Goal: Transaction & Acquisition: Obtain resource

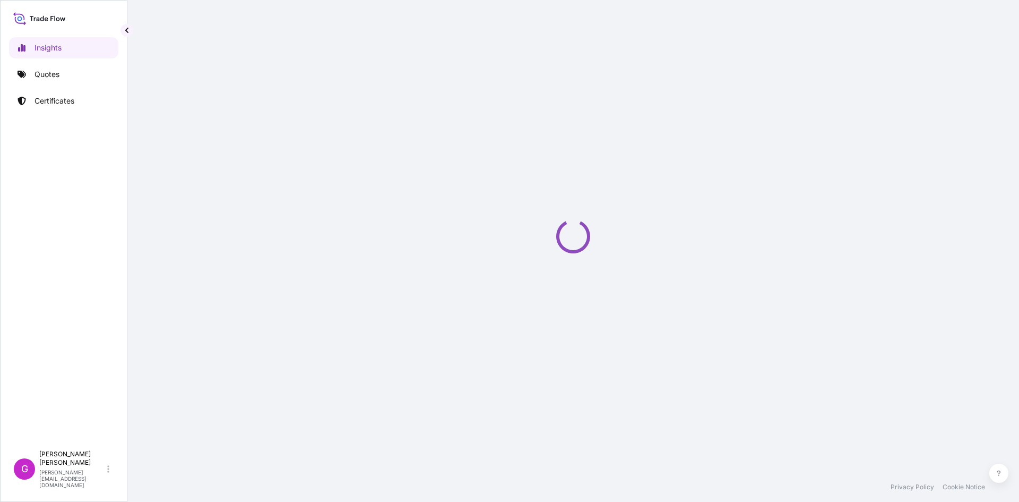
select select "2025"
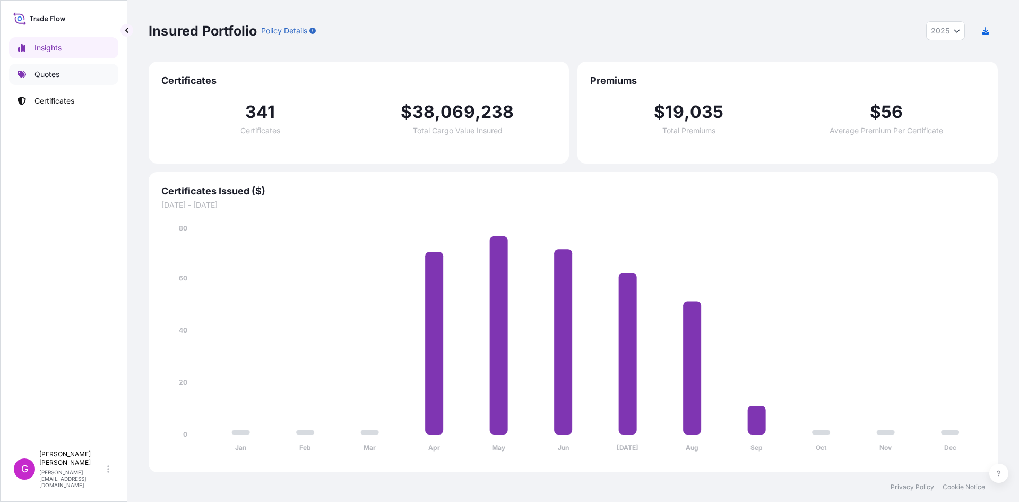
click at [47, 84] on link "Quotes" at bounding box center [63, 74] width 109 height 21
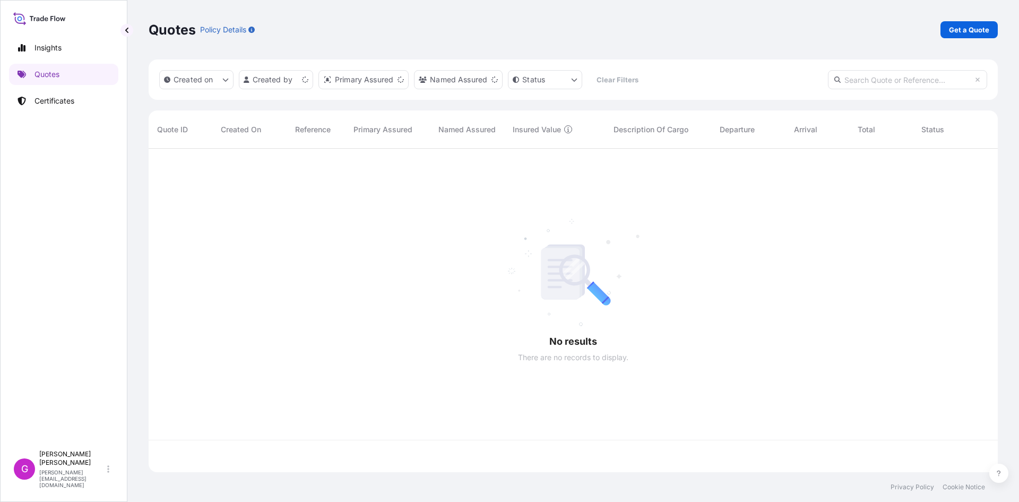
scroll to position [321, 842]
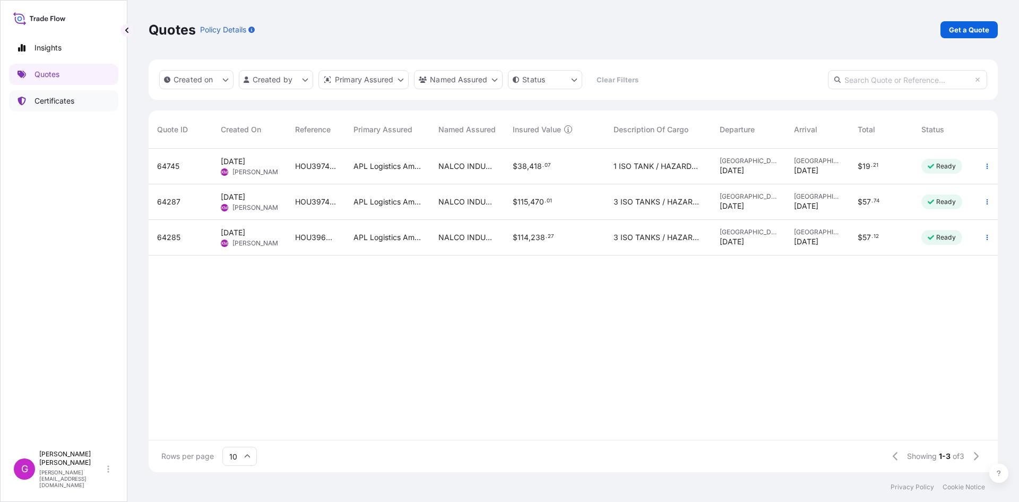
click at [55, 104] on p "Certificates" at bounding box center [55, 101] width 40 height 11
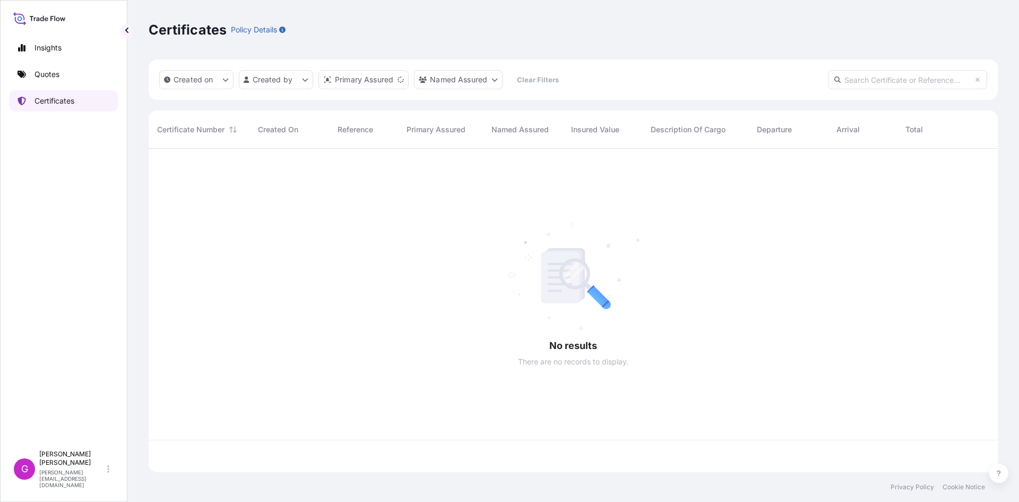
scroll to position [321, 842]
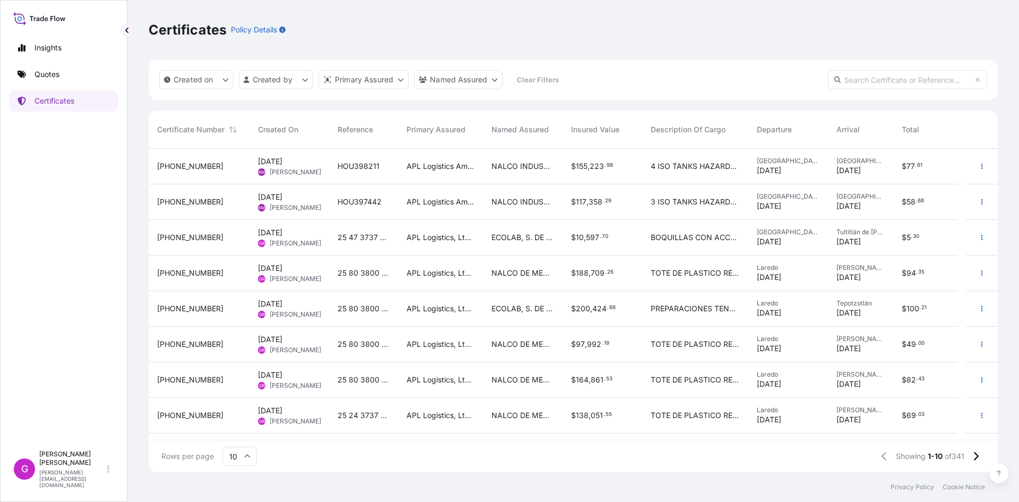
click at [400, 305] on div "APL Logistics, Ltd. (MIA) ([GEOGRAPHIC_DATA])" at bounding box center [440, 309] width 85 height 36
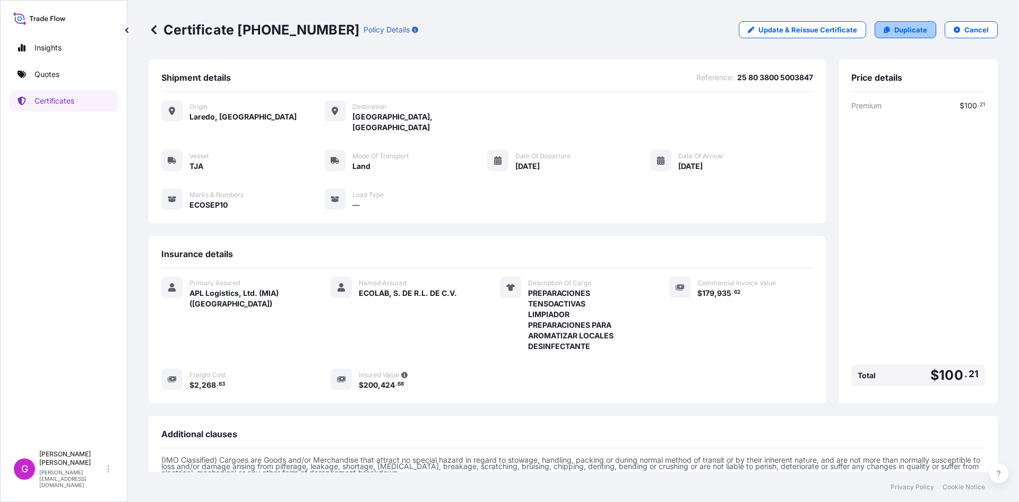
click at [911, 31] on p "Duplicate" at bounding box center [911, 29] width 33 height 11
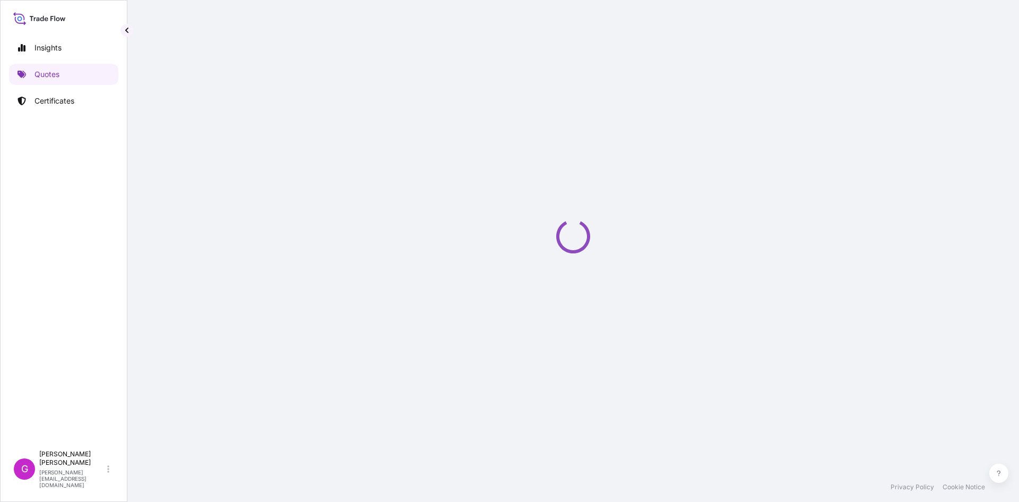
select select "Land"
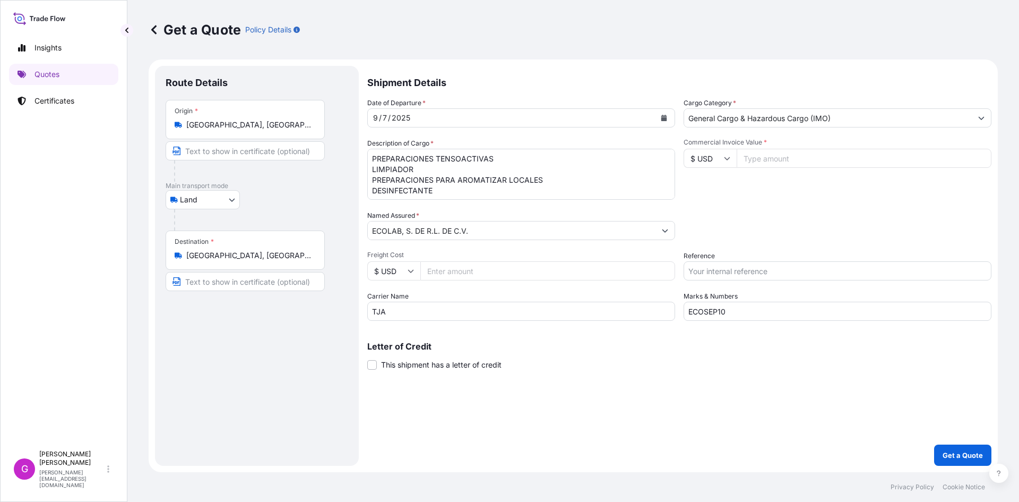
select select "31870"
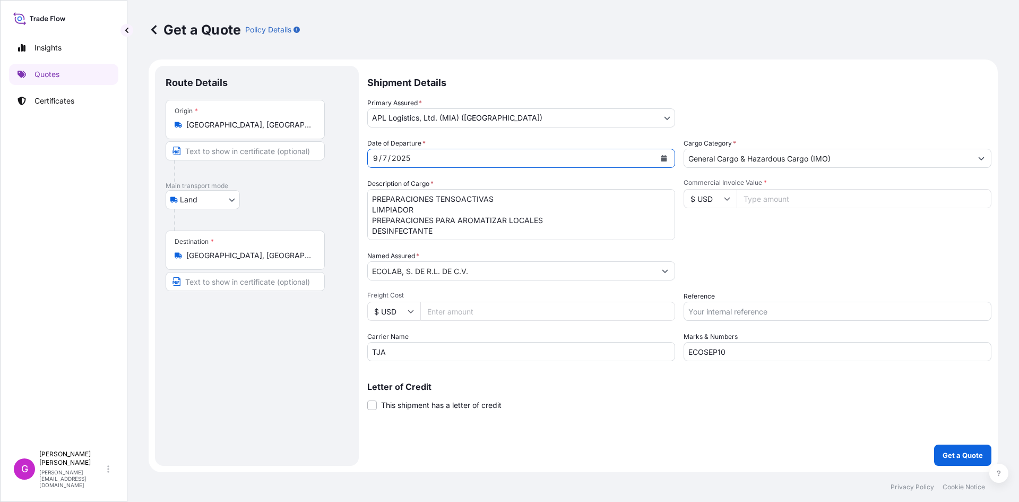
click at [668, 157] on button "Calendar" at bounding box center [664, 158] width 17 height 17
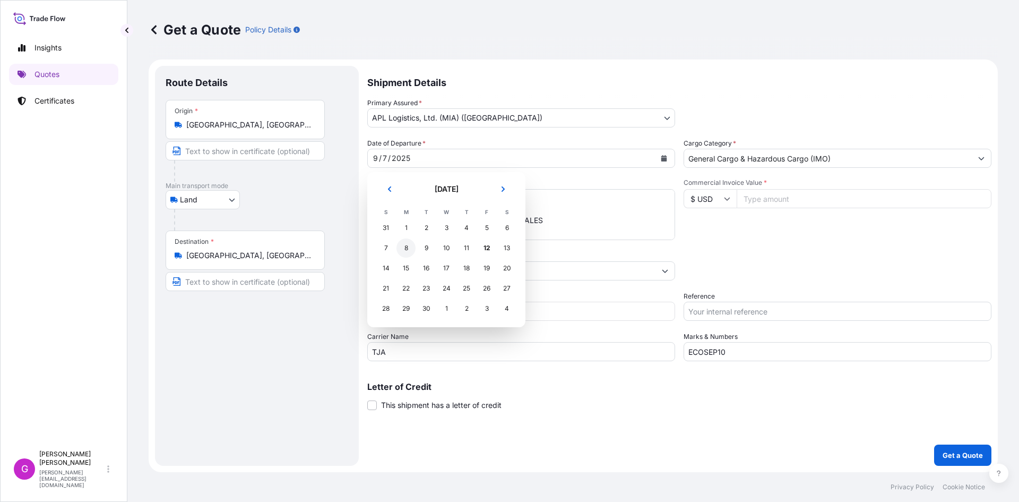
click at [415, 248] on div "8" at bounding box center [406, 247] width 19 height 19
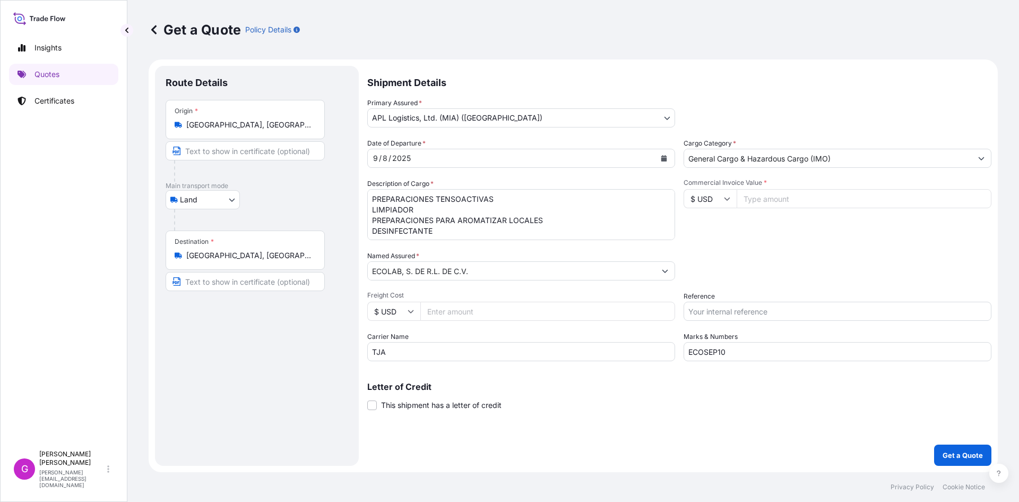
click at [785, 200] on input "Commercial Invoice Value *" at bounding box center [864, 198] width 255 height 19
paste input "186704.87"
type input "186704.87"
click at [739, 313] on input "Reference" at bounding box center [838, 311] width 308 height 19
paste input "25 80 3800 5003846"
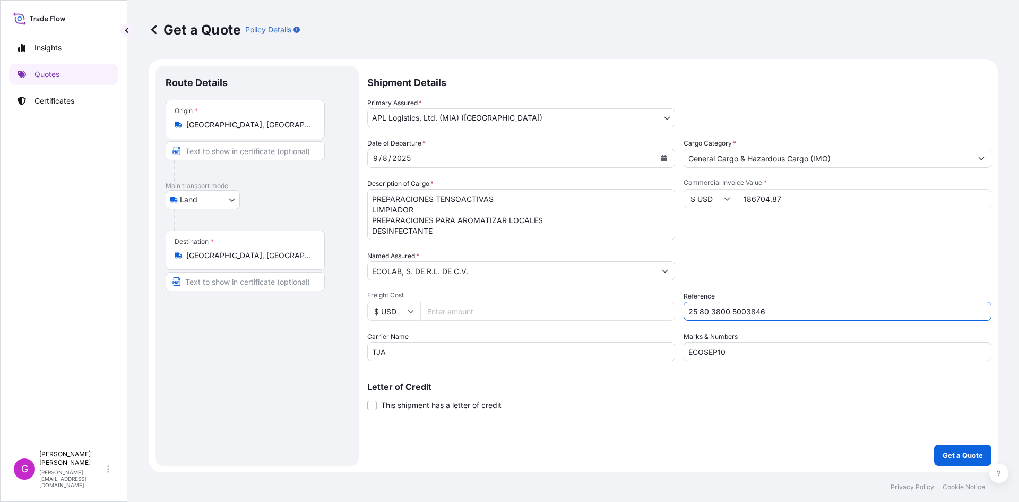
type input "25 80 3800 5003846"
drag, startPoint x: 371, startPoint y: 199, endPoint x: 687, endPoint y: 282, distance: 326.7
click at [687, 282] on div "Date of Departure * [DATE] Cargo Category * General Cargo & Hazardous Cargo (IM…" at bounding box center [679, 249] width 624 height 223
paste textarea "TENSOACTIVA"
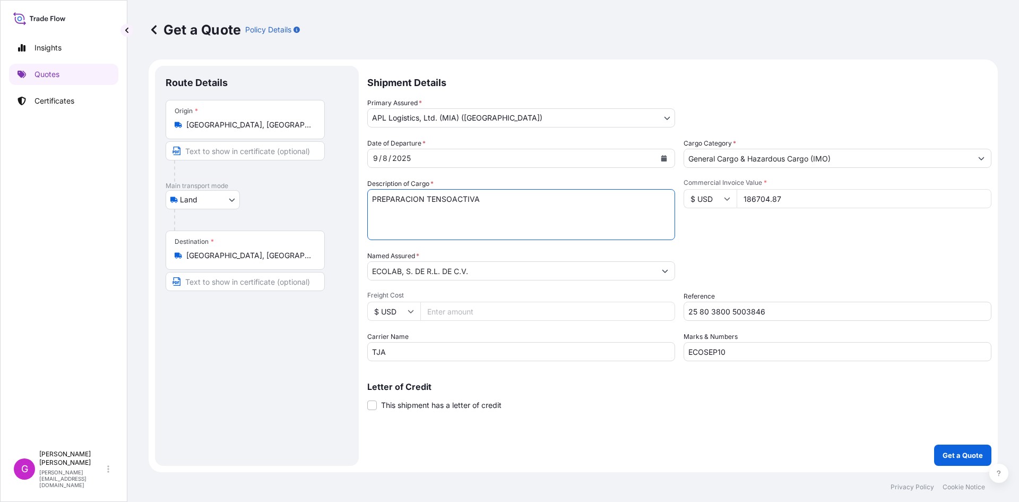
scroll to position [0, 0]
paste textarea "PREPARACIONES LIMPIADORAS"
paste textarea "TAPAS DE PLASTICO"
paste textarea "AGENTES DE SUPERFICIE ORGANICOS"
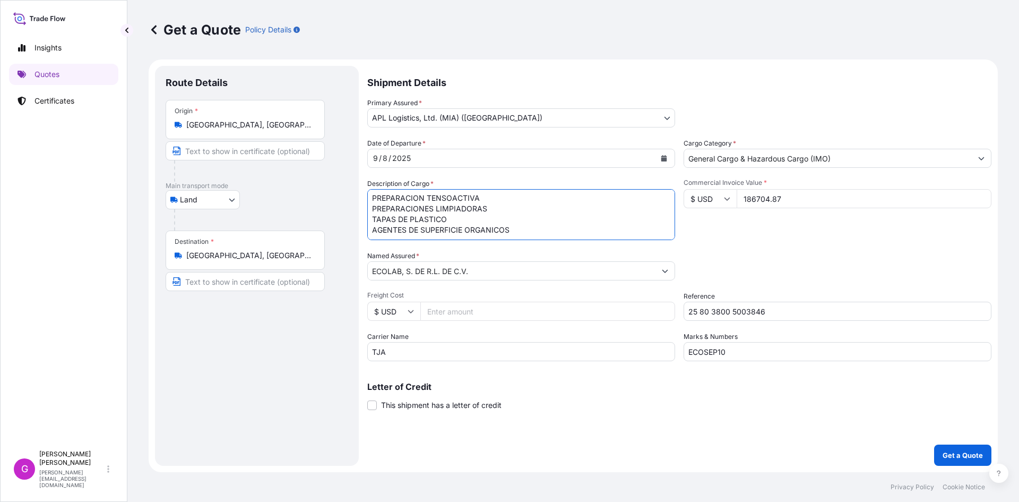
paste textarea "ACIDO OXALICO"
paste textarea "PREPARACIONES PARA LUSTRAR"
type textarea "PREPARACION TENSOACTIVA PREPARACIONES LIMPIADORAS TAPAS DE PLASTICO AGENTES DE …"
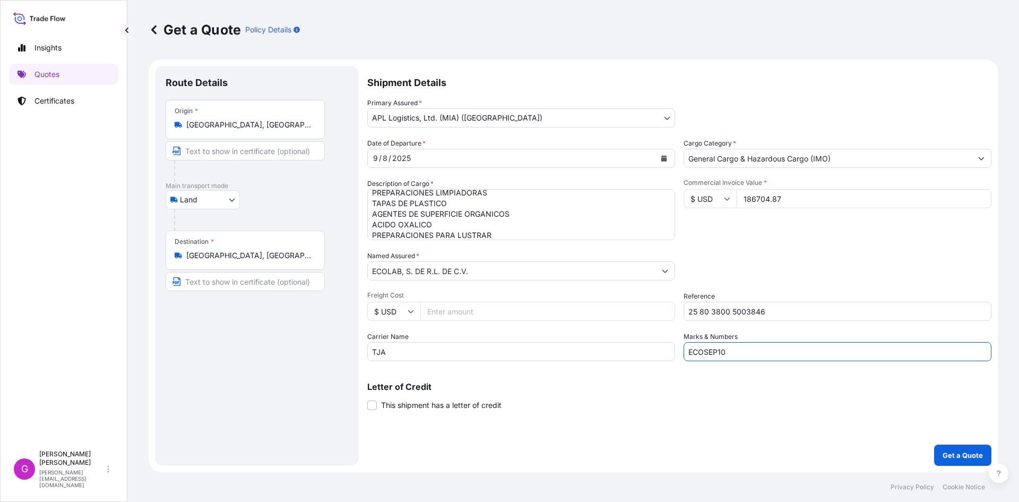
drag, startPoint x: 616, startPoint y: 360, endPoint x: 576, endPoint y: 360, distance: 40.9
click at [576, 360] on div "Date of Departure * 9 / 8 / 2025 Cargo Category * General Cargo & Hazardous Car…" at bounding box center [679, 249] width 624 height 223
paste input "2"
type input "ECOSEP12"
click at [509, 309] on input "Freight Cost" at bounding box center [548, 311] width 255 height 19
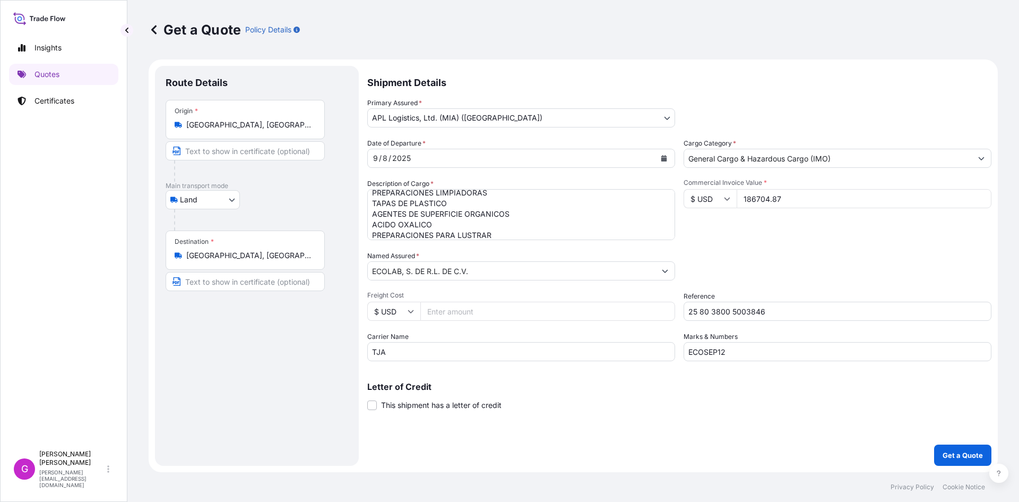
paste input "2268.63"
type input "2268.63"
click at [778, 203] on input "186704.87" at bounding box center [864, 198] width 255 height 19
click at [769, 203] on input "186704.87" at bounding box center [864, 198] width 255 height 19
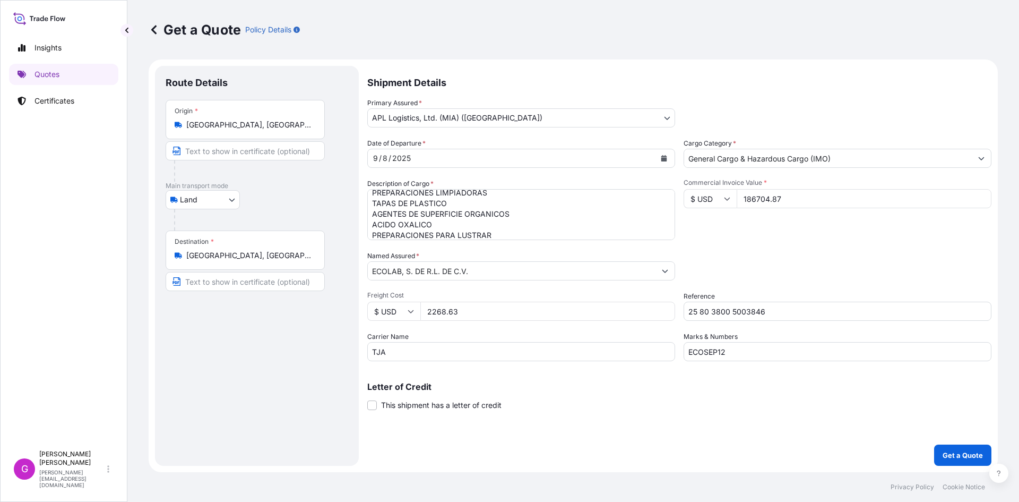
click at [769, 203] on input "186704.87" at bounding box center [864, 198] width 255 height 19
click at [949, 455] on p "Get a Quote" at bounding box center [963, 455] width 40 height 11
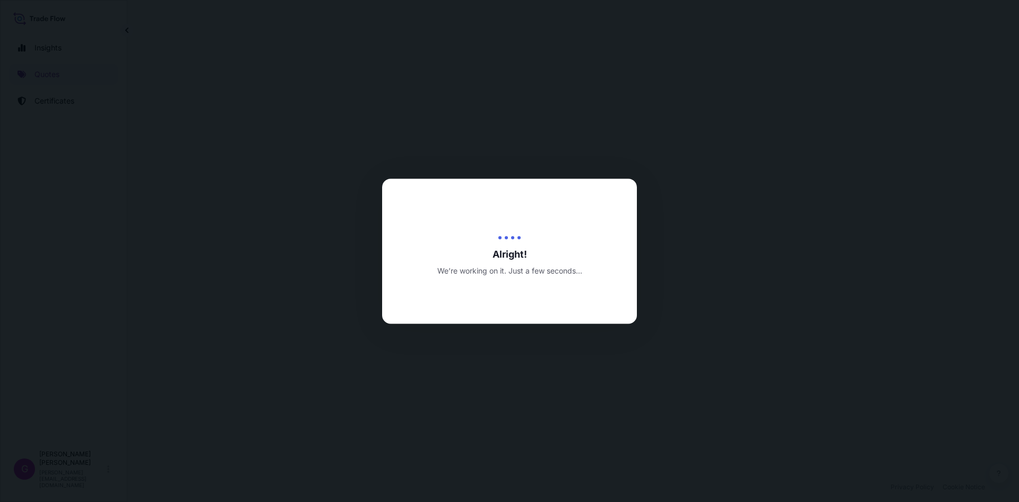
select select "Land"
select select "31870"
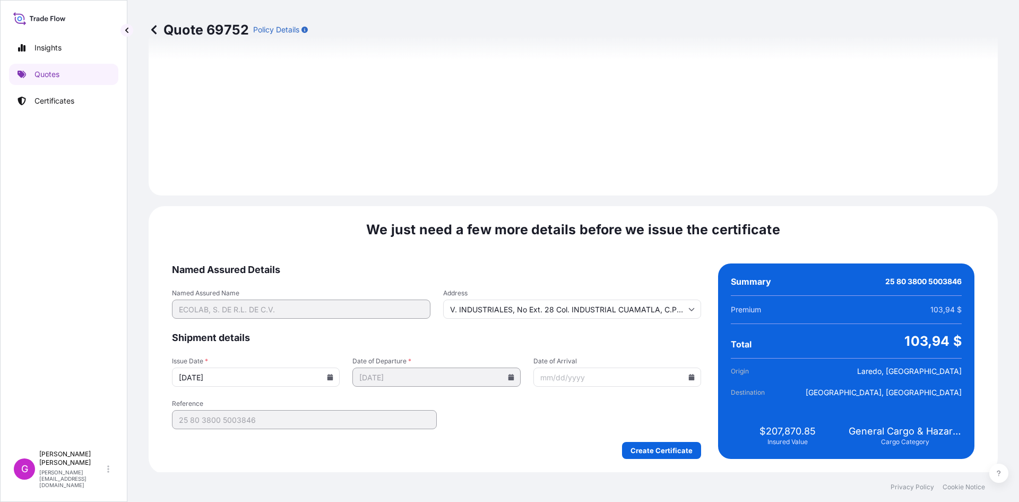
scroll to position [1267, 0]
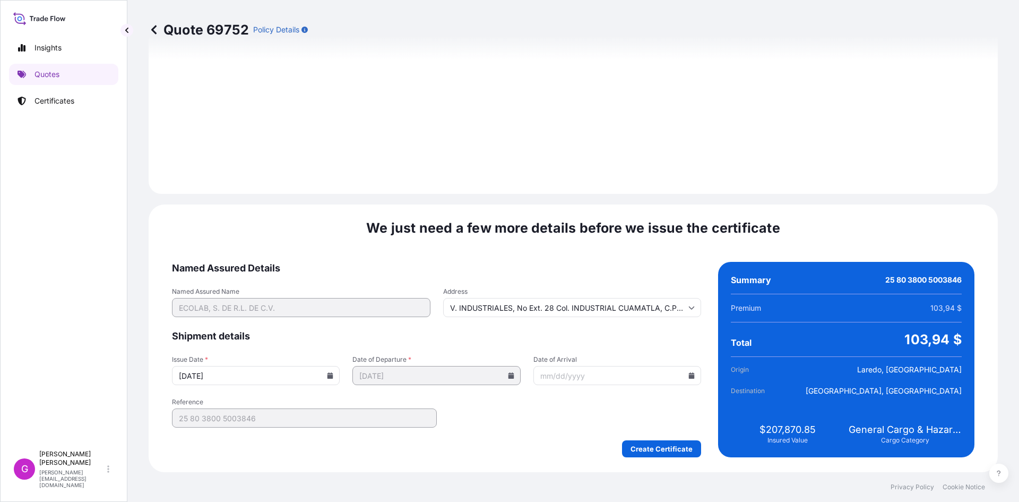
click at [689, 378] on icon at bounding box center [692, 375] width 6 height 6
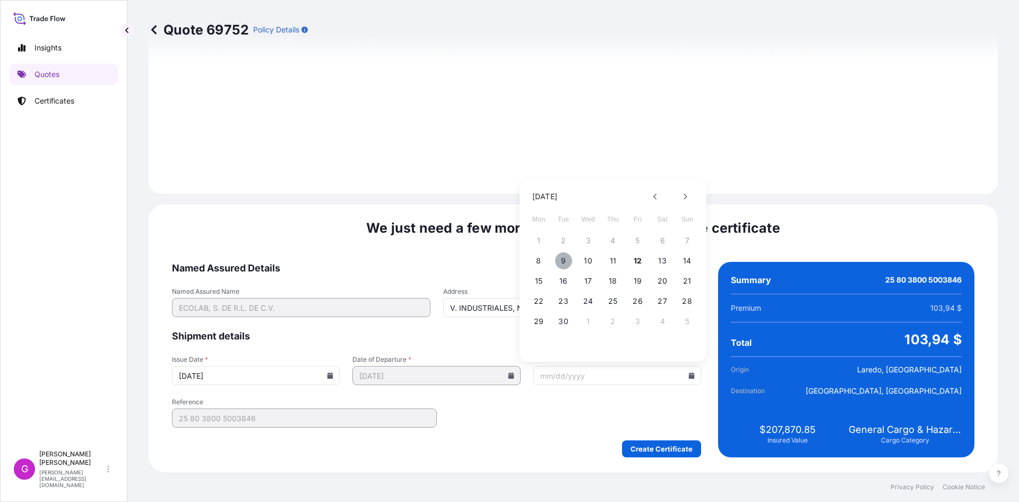
click at [569, 262] on button "9" at bounding box center [563, 260] width 17 height 17
type input "09/09/2025"
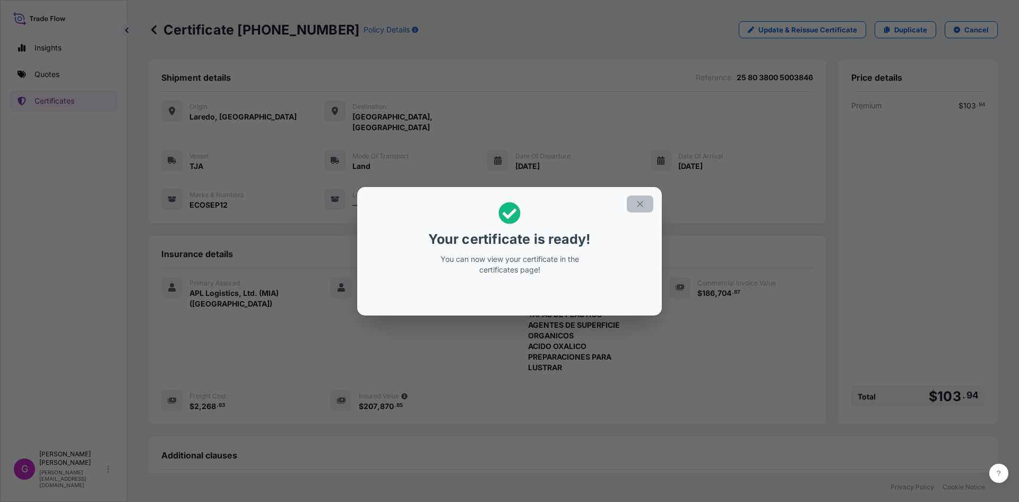
click at [642, 203] on icon "button" at bounding box center [641, 204] width 10 height 10
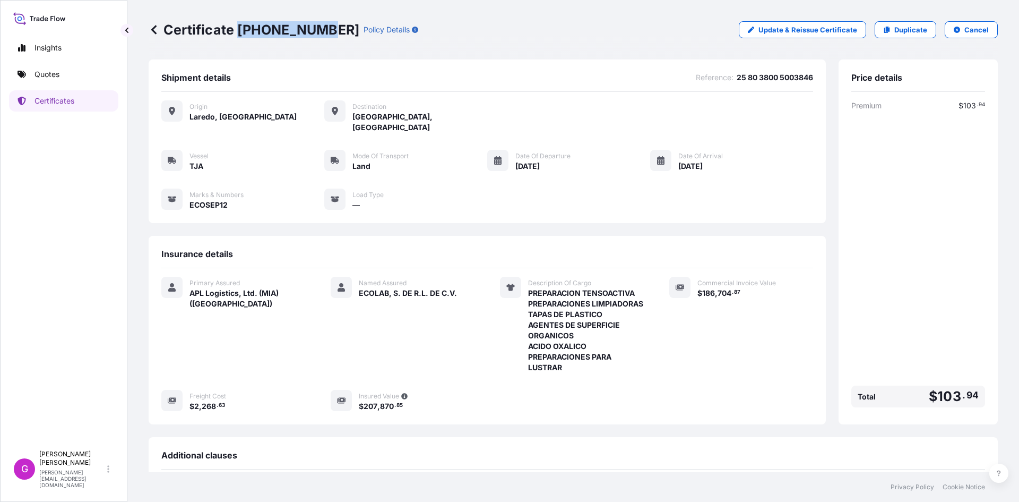
drag, startPoint x: 318, startPoint y: 27, endPoint x: 236, endPoint y: 28, distance: 81.8
click at [236, 28] on p "Certificate 31870-312-1" at bounding box center [254, 29] width 211 height 17
copy p "31870-312-1"
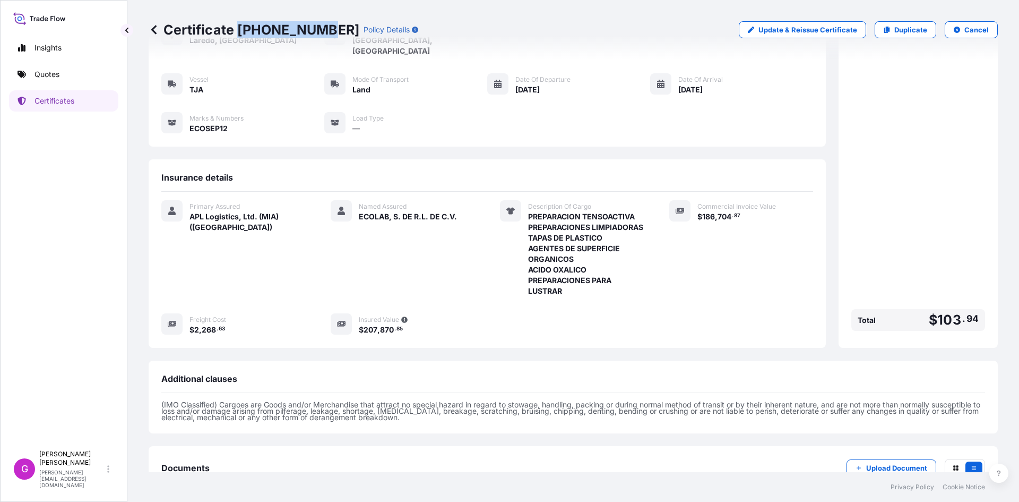
scroll to position [150, 0]
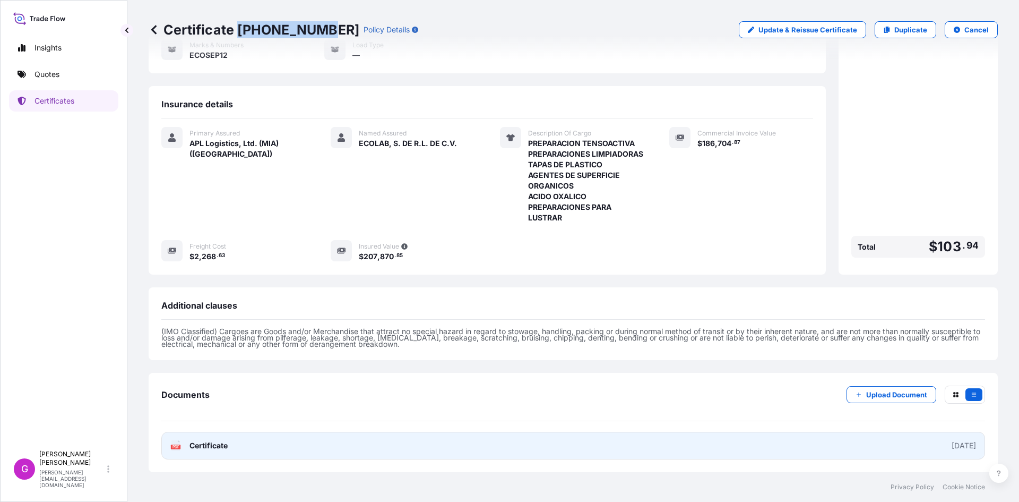
click at [263, 447] on link "PDF Certificate 2025-09-12" at bounding box center [573, 446] width 824 height 28
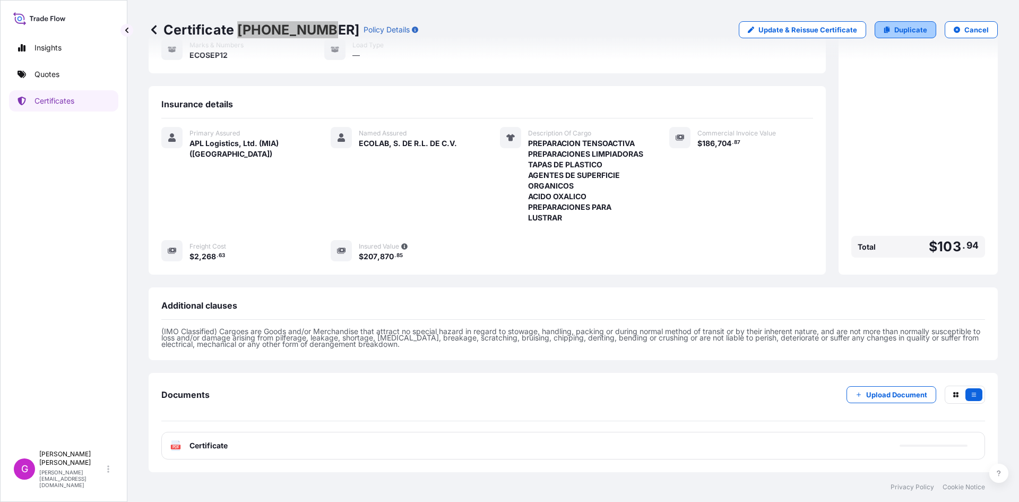
click at [909, 35] on link "Duplicate" at bounding box center [906, 29] width 62 height 17
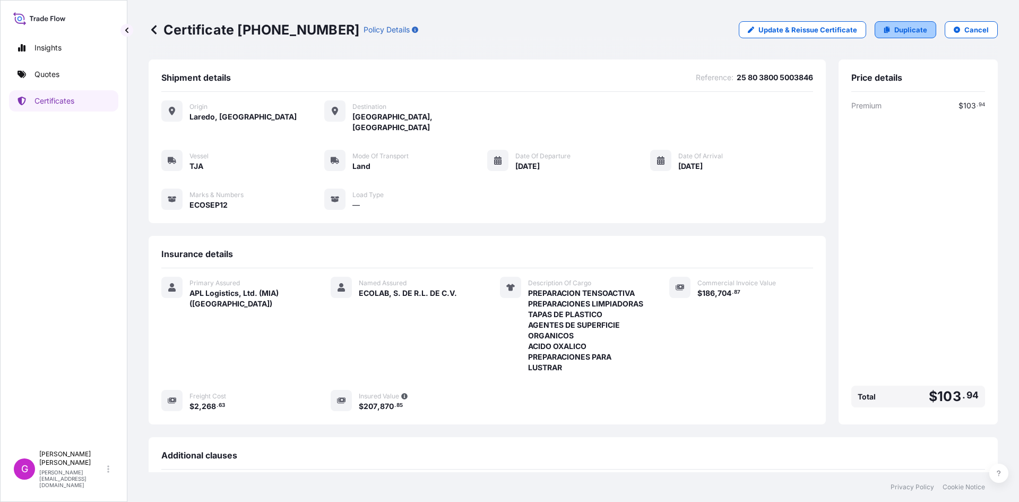
select select "Land"
select select "31870"
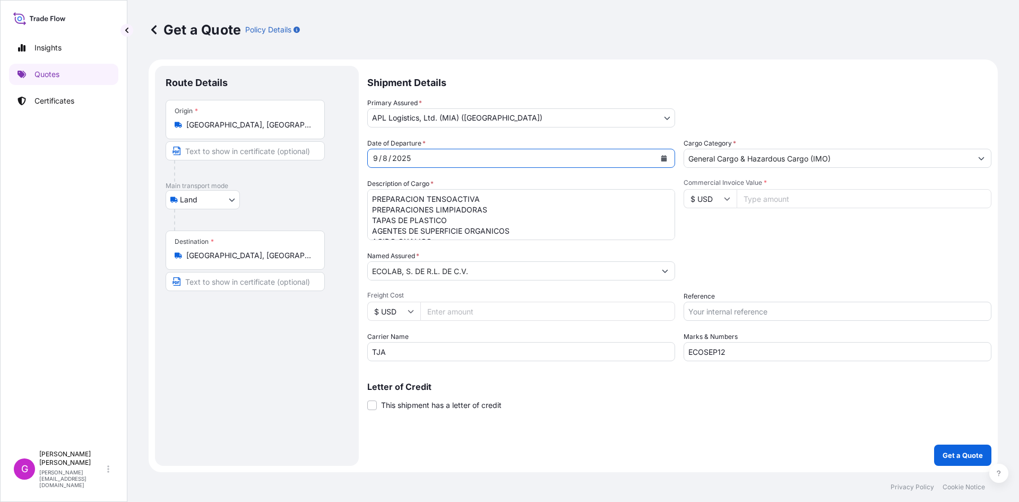
click at [661, 158] on icon "Calendar" at bounding box center [664, 158] width 6 height 6
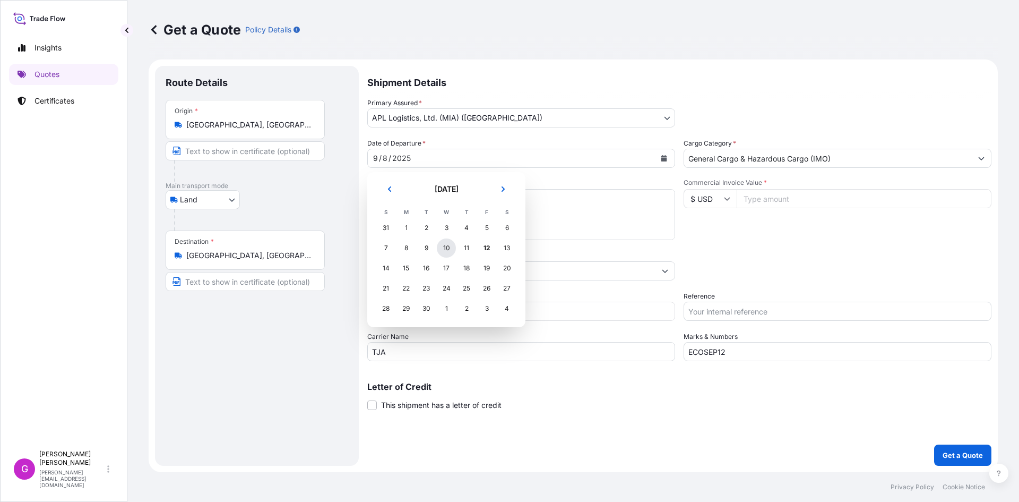
click at [447, 252] on div "10" at bounding box center [446, 247] width 19 height 19
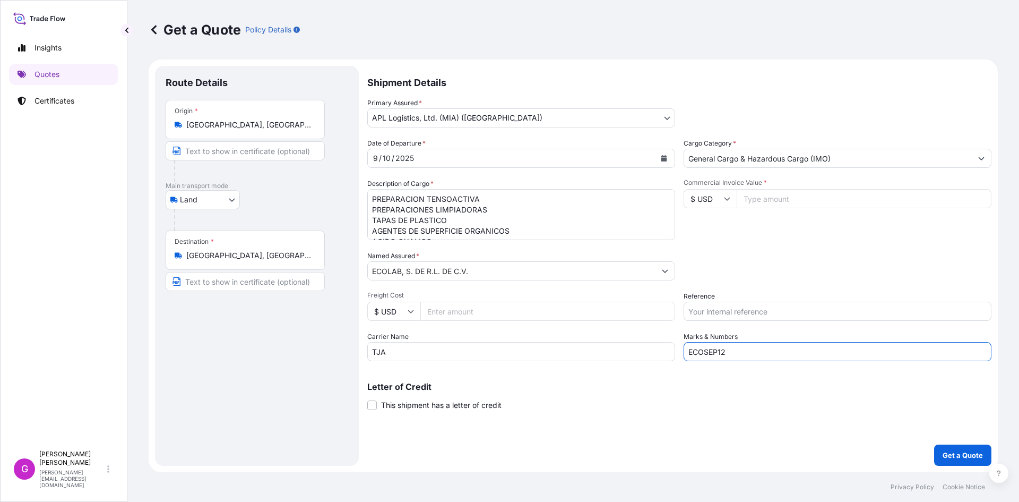
drag, startPoint x: 752, startPoint y: 352, endPoint x: 605, endPoint y: 339, distance: 147.1
click at [605, 339] on div "Date of Departure * 9 / 10 / 2025 Cargo Category * General Cargo & Hazardous Ca…" at bounding box center [679, 249] width 624 height 223
click at [795, 194] on input "Commercial Invoice Value *" at bounding box center [864, 198] width 255 height 19
paste input "77674.37"
type input "77674.37"
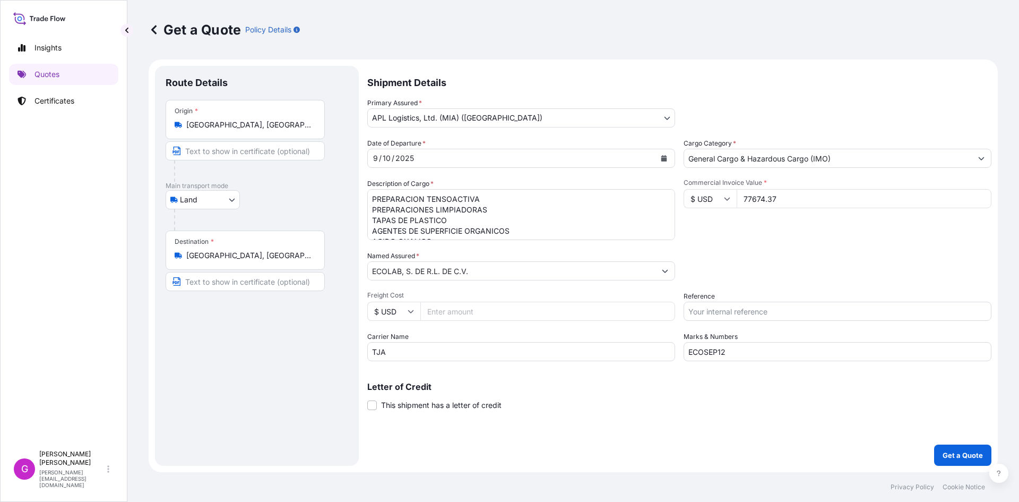
click at [512, 312] on input "Freight Cost" at bounding box center [548, 311] width 255 height 19
paste input "2268.63"
type input "2268.63"
click at [739, 313] on input "Reference" at bounding box center [838, 311] width 308 height 19
paste input "25 80 3800 5003850"
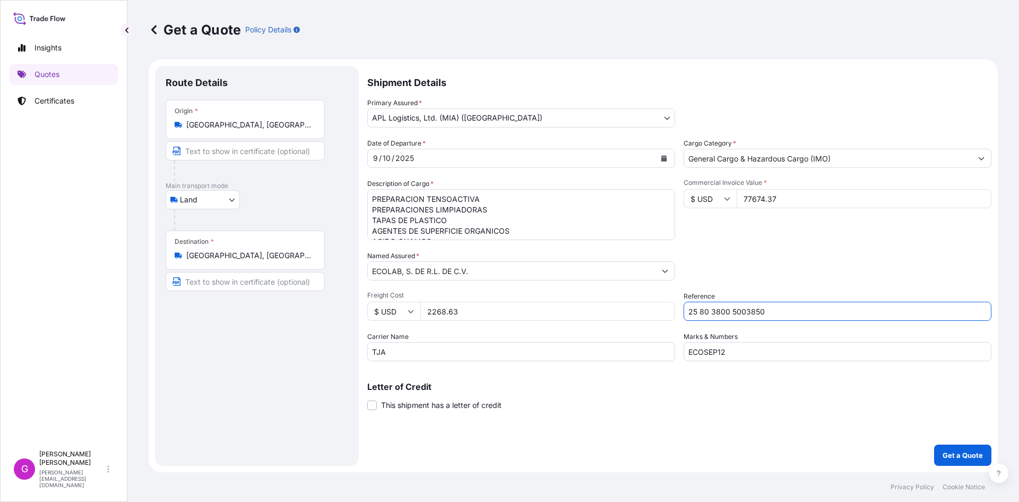
type input "25 80 3800 5003850"
drag, startPoint x: 655, startPoint y: 342, endPoint x: 604, endPoint y: 337, distance: 51.3
click at [605, 337] on div "Date of Departure * 9 / 10 / 2025 Cargo Category * General Cargo & Hazardous Ca…" at bounding box center [679, 249] width 624 height 223
paste input "4"
type input "ECOSEP14"
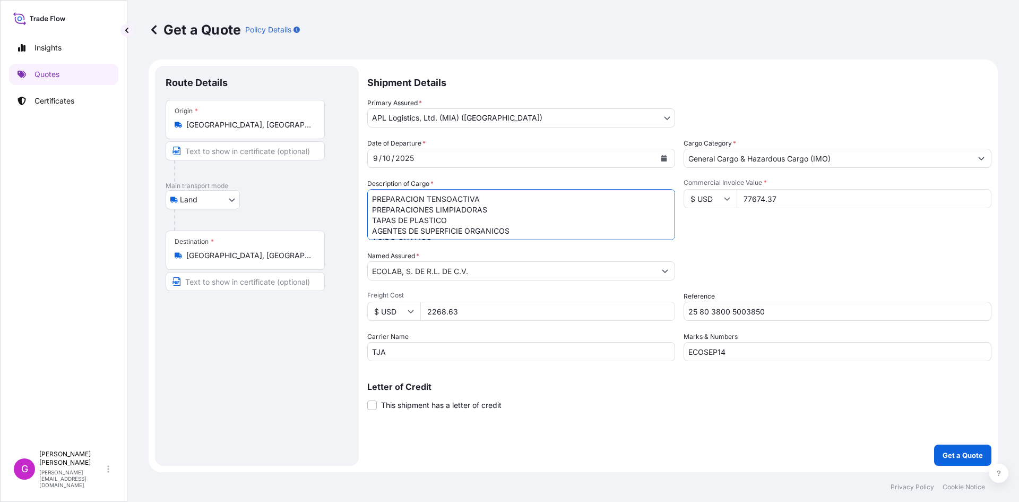
scroll to position [22, 0]
drag, startPoint x: 369, startPoint y: 194, endPoint x: 862, endPoint y: 297, distance: 503.9
click at [862, 297] on div "Date of Departure * 9 / 10 / 2025 Cargo Category * General Cargo & Hazardous Ca…" at bounding box center [679, 249] width 624 height 223
paste textarea "HIPOCLORITO DE CALCIO"
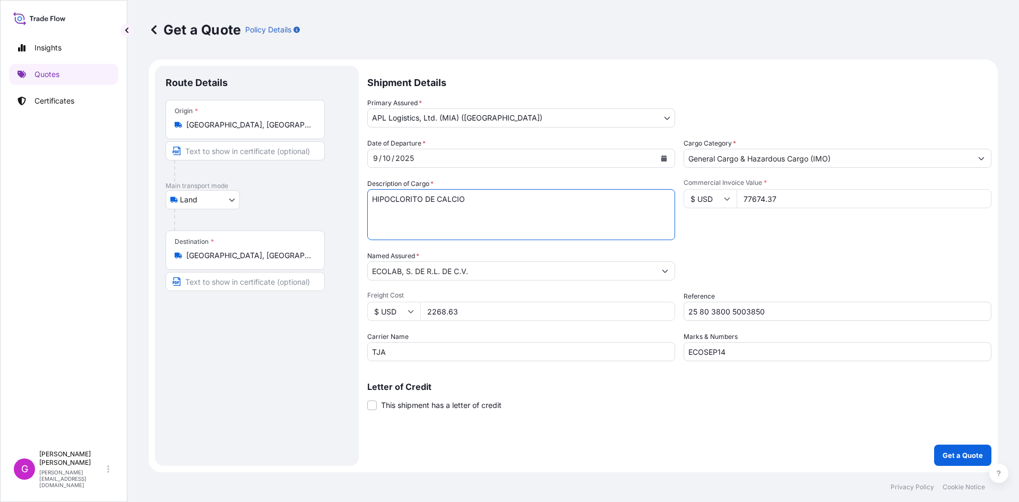
type textarea "HIPOCLORITO DE CALCIO"
click at [766, 198] on input "77674.37" at bounding box center [864, 198] width 255 height 19
click at [972, 452] on p "Get a Quote" at bounding box center [963, 455] width 40 height 11
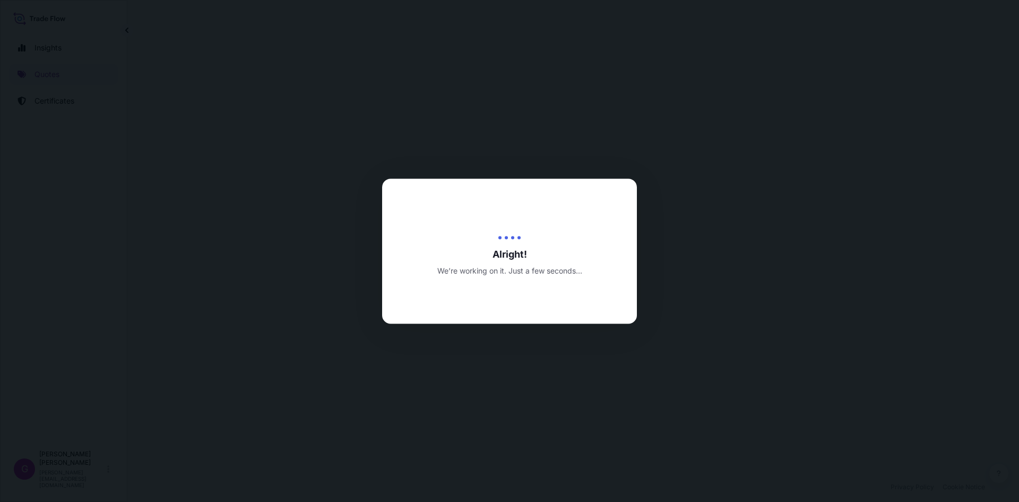
select select "Land"
select select "31870"
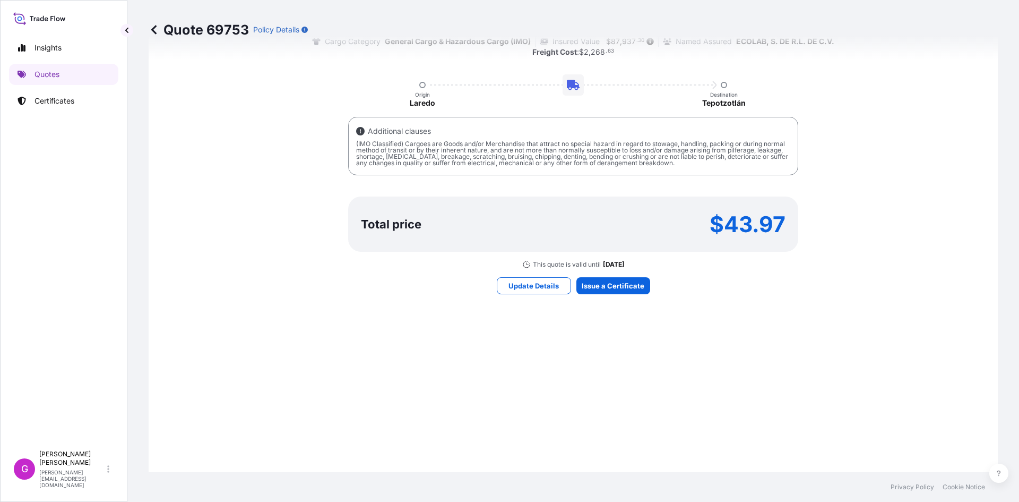
scroll to position [711, 0]
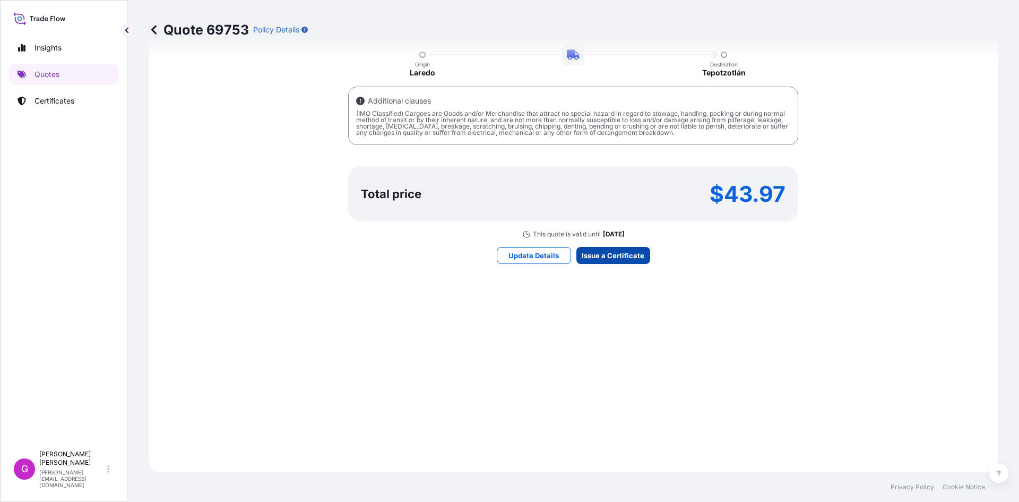
click at [612, 246] on div "Here's your insurance offer Primary Assured APL Logistics, Ltd. (MIA) (Miami) C…" at bounding box center [574, 109] width 820 height 696
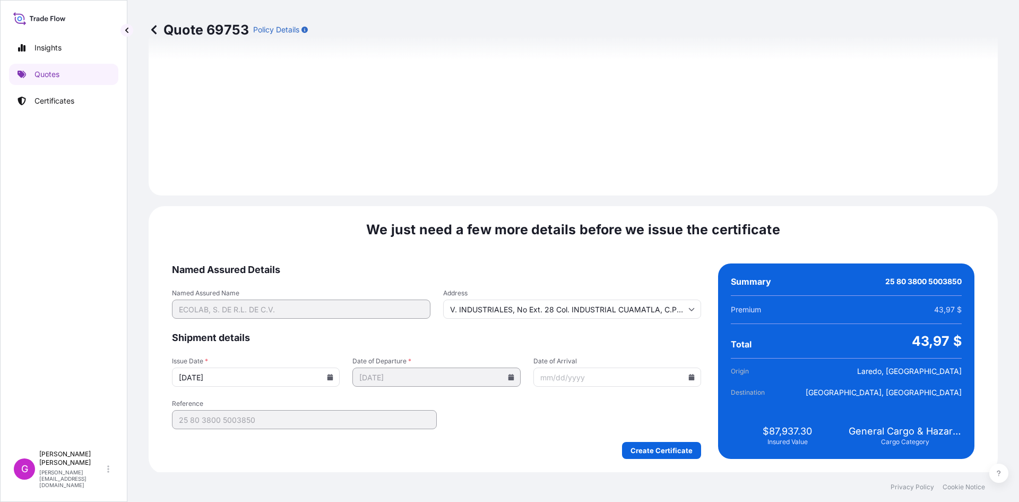
scroll to position [1267, 0]
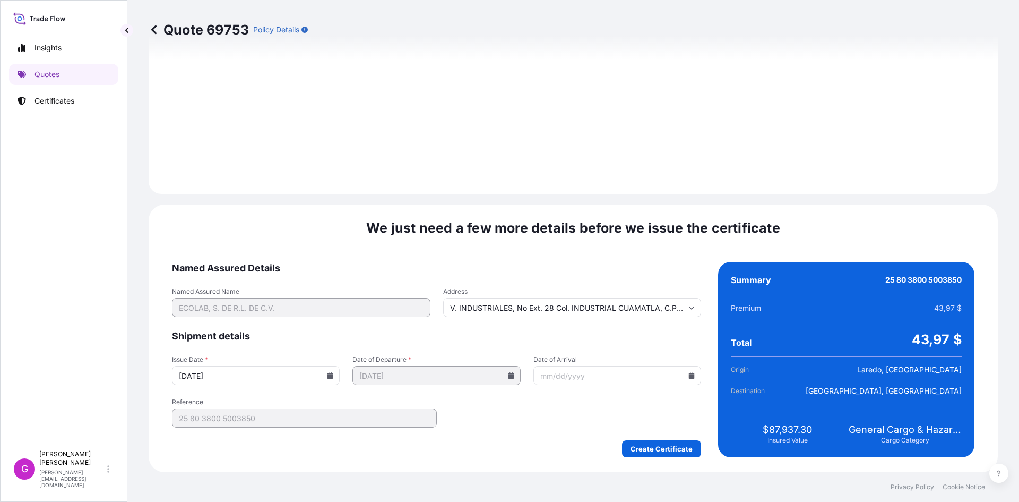
click at [689, 378] on icon at bounding box center [692, 375] width 6 height 6
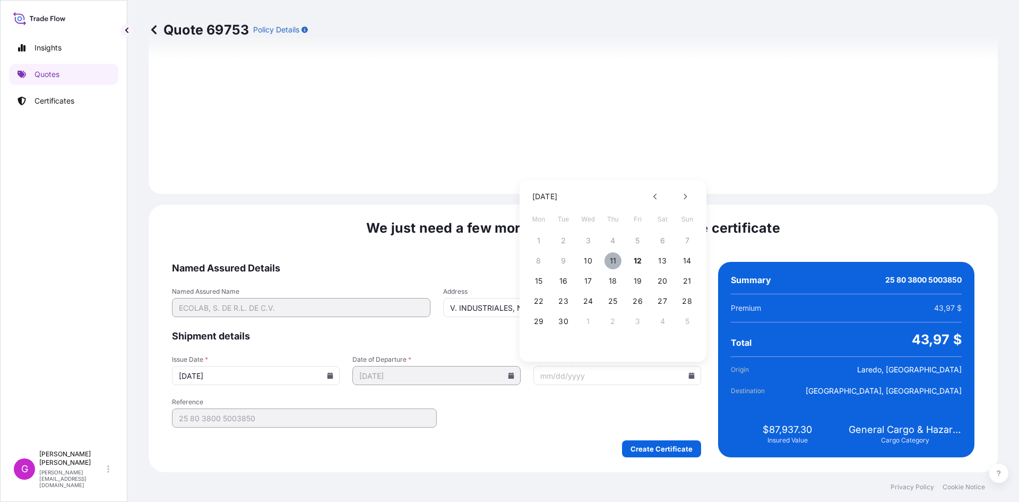
click at [612, 255] on button "11" at bounding box center [613, 260] width 17 height 17
type input "09/11/2025"
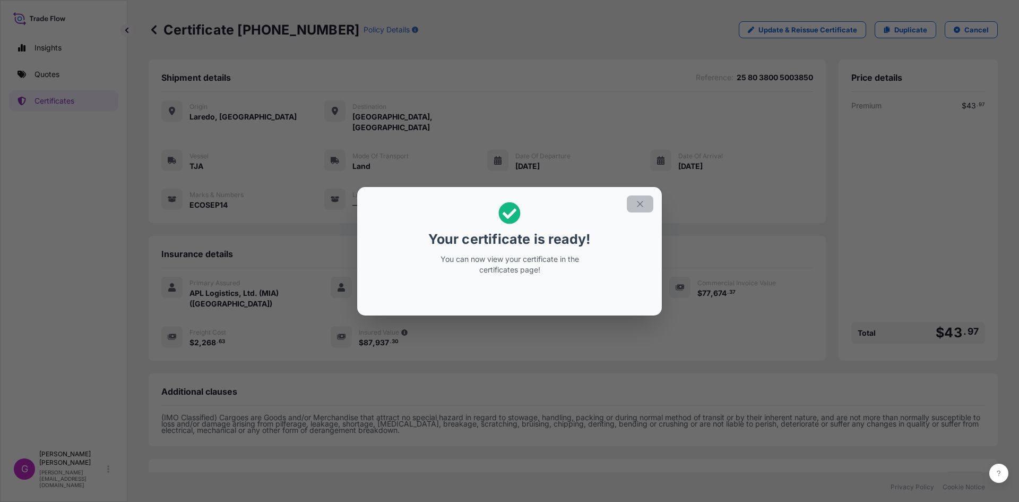
click at [642, 199] on icon "button" at bounding box center [641, 204] width 10 height 10
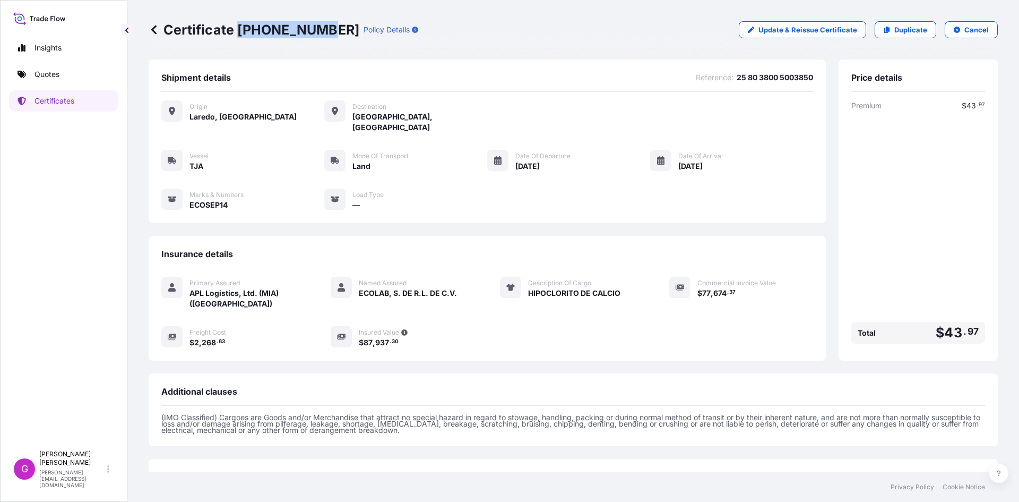
drag, startPoint x: 318, startPoint y: 25, endPoint x: 239, endPoint y: 28, distance: 78.1
click at [239, 28] on p "Certificate 31870-313-1" at bounding box center [254, 29] width 211 height 17
copy p "31870-313-1"
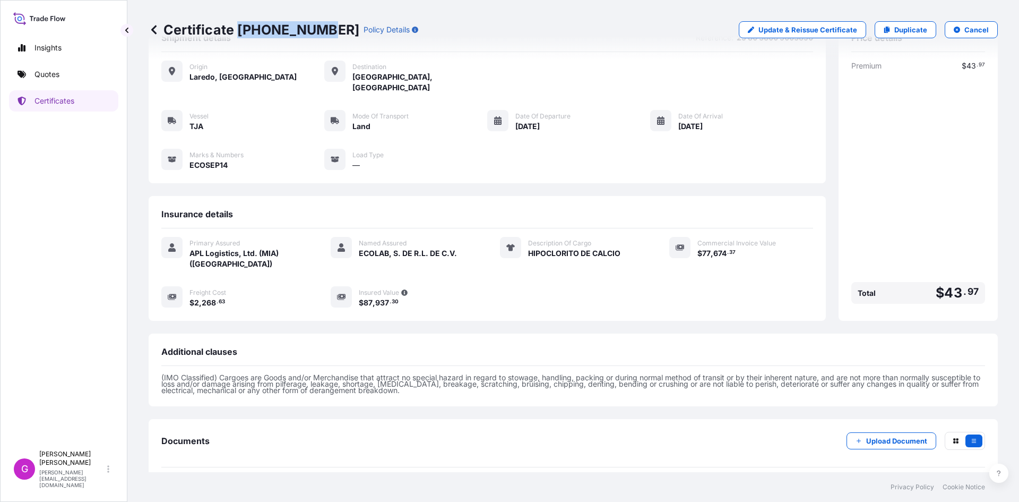
scroll to position [75, 0]
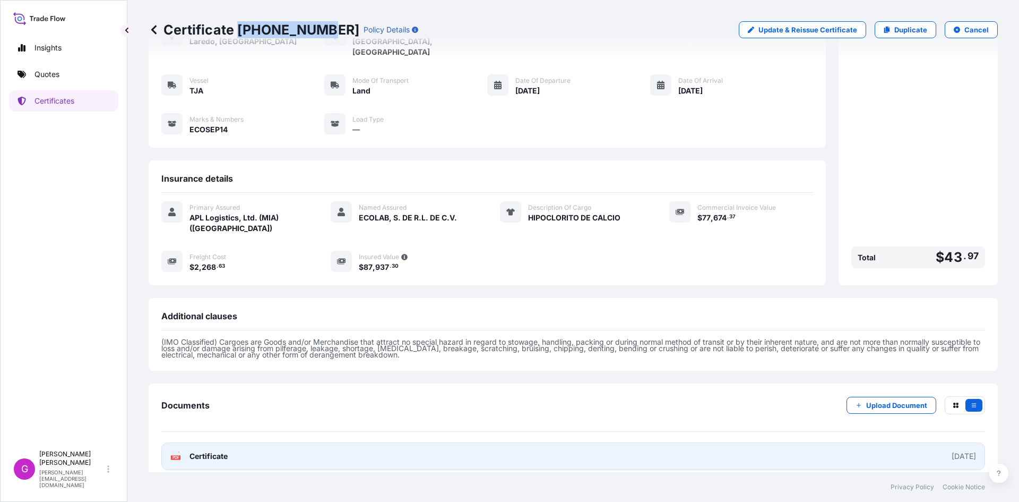
click at [248, 458] on link "PDF Certificate 2025-09-12" at bounding box center [573, 456] width 824 height 28
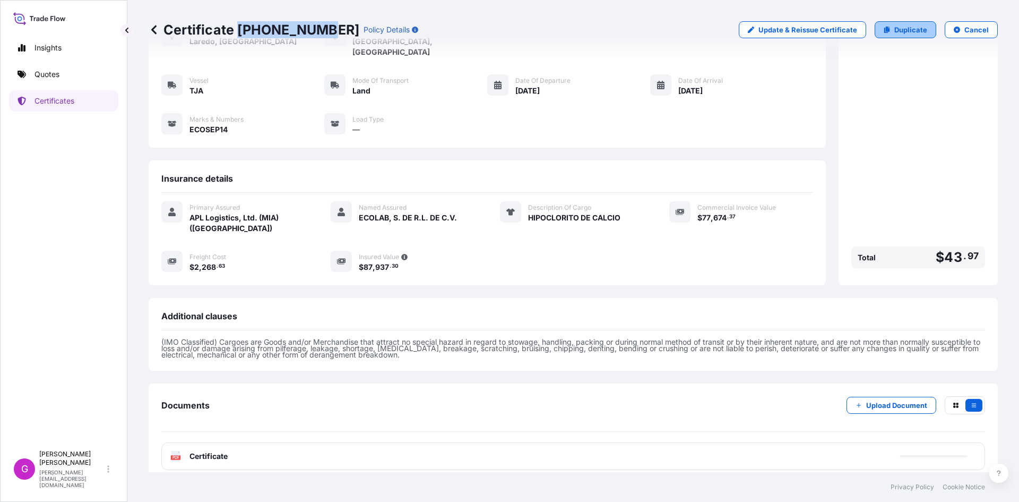
click at [887, 30] on link "Duplicate" at bounding box center [906, 29] width 62 height 17
select select "Land"
select select "31870"
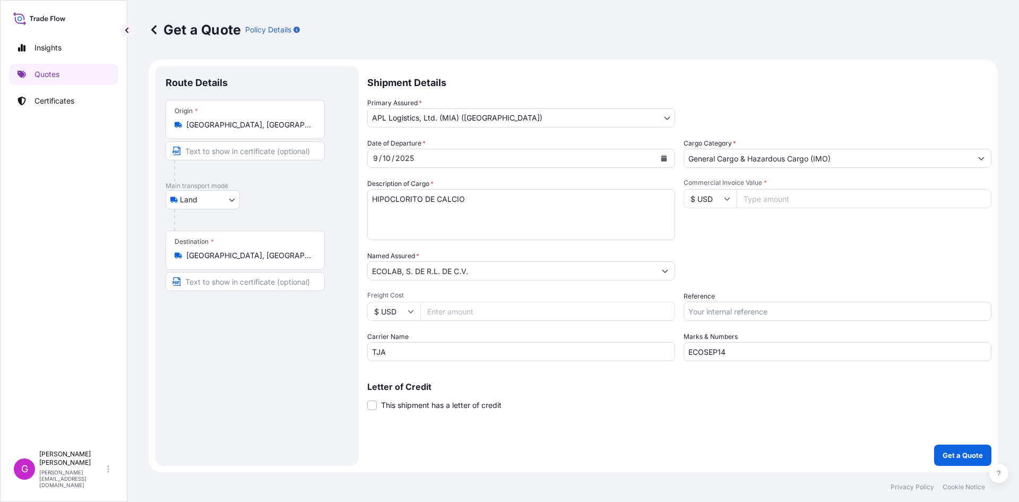
click at [267, 260] on input "Tepotzotlán, State of Mexico, Mexico" at bounding box center [248, 255] width 125 height 11
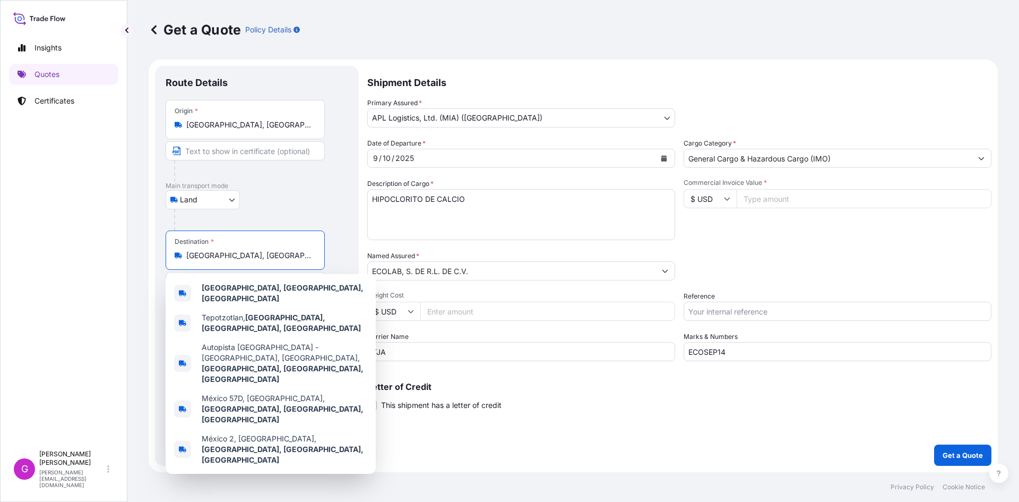
click at [267, 260] on input "Tepotzotlán, State of Mexico, Mexico" at bounding box center [248, 255] width 125 height 11
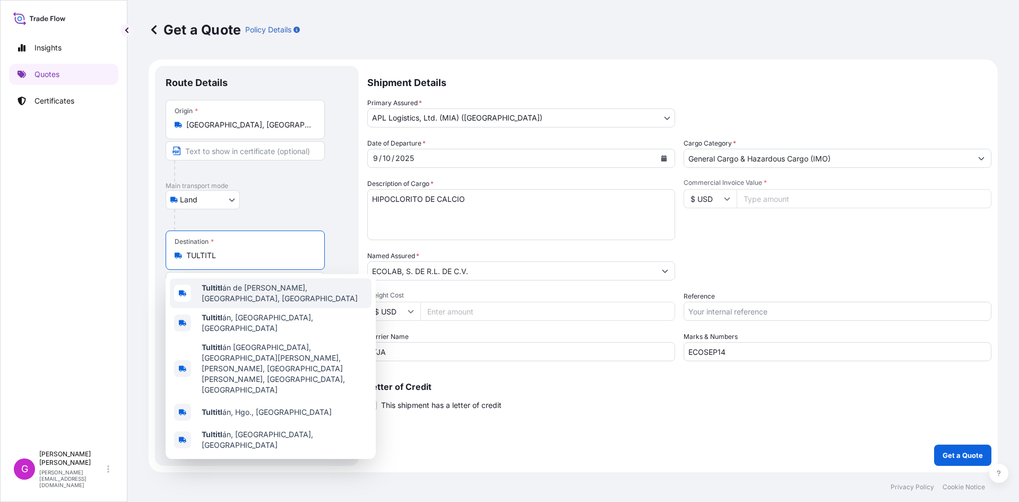
click at [259, 290] on span "Tultitl án de Mariano Escobedo, State of Mexico, Mexico" at bounding box center [285, 292] width 166 height 21
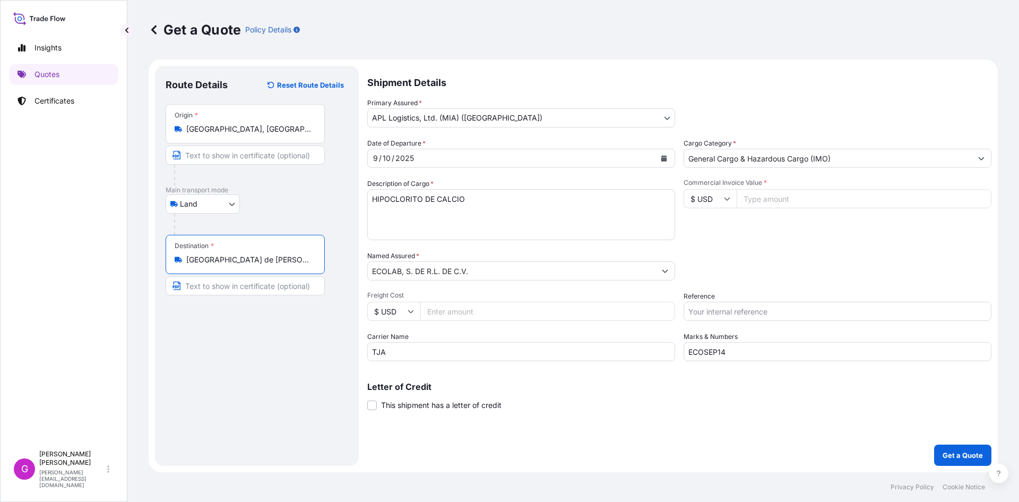
type input "Tultitlán de Mariano Escobedo, State of Mexico, Mexico"
click at [236, 290] on input "Text to appear on certificate" at bounding box center [245, 285] width 159 height 19
type input "REPARTO EN CUAUTITLAN"
drag, startPoint x: 497, startPoint y: 361, endPoint x: 222, endPoint y: 364, distance: 274.5
click at [222, 364] on form "Route Details Reset Route Details Place of loading Road / Inland Road / Inland …" at bounding box center [574, 265] width 850 height 413
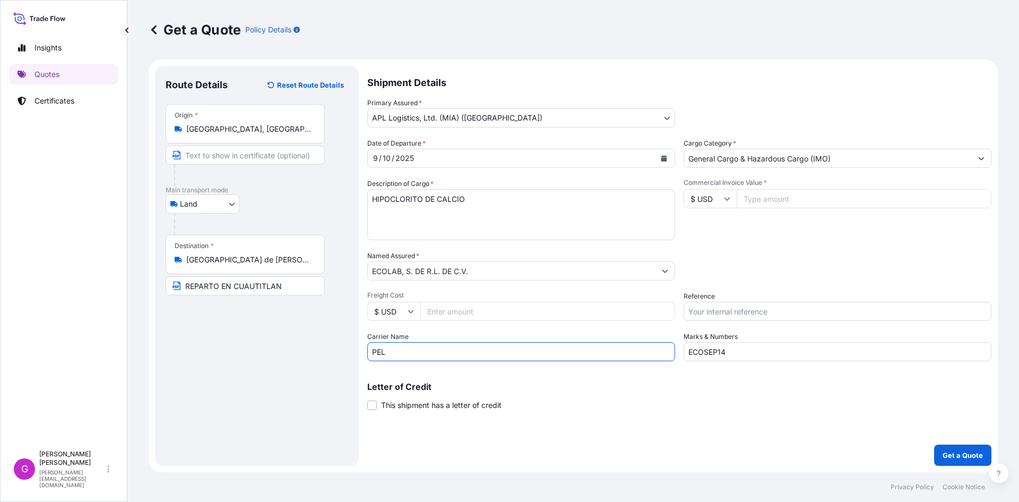
type input "PELUSQUI"
drag, startPoint x: 768, startPoint y: 355, endPoint x: 627, endPoint y: 355, distance: 141.2
click at [627, 355] on div "Date of Departure * 9 / 10 / 2025 Cargo Category * General Cargo & Hazardous Ca…" at bounding box center [679, 249] width 624 height 223
paste input "5"
type input "ECOSEP15"
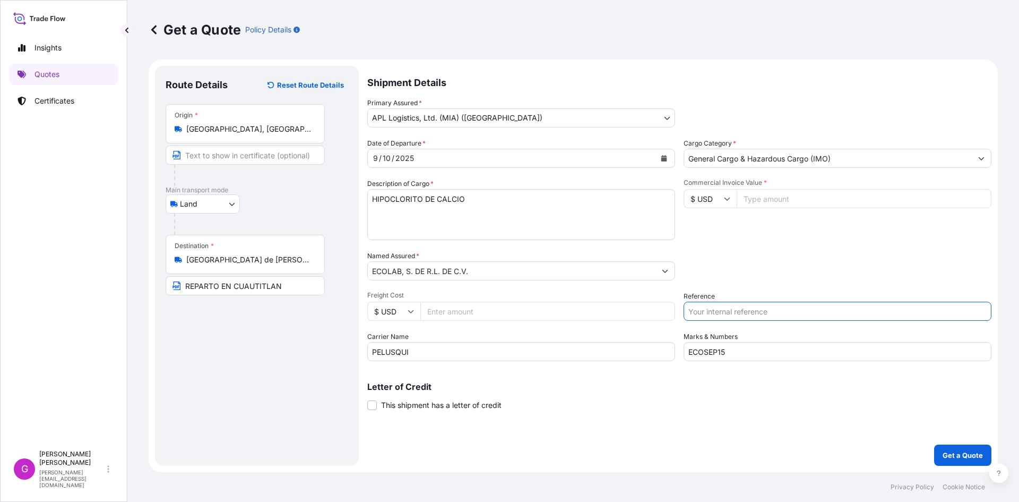
click at [726, 310] on input "Reference" at bounding box center [838, 311] width 308 height 19
paste input "25 24 3737 5010532"
paste input "25 24 3737 5009816"
type input "25 24 3737 5010532 25 24 3737 5009816"
click at [783, 194] on input "Commercial Invoice Value *" at bounding box center [864, 198] width 255 height 19
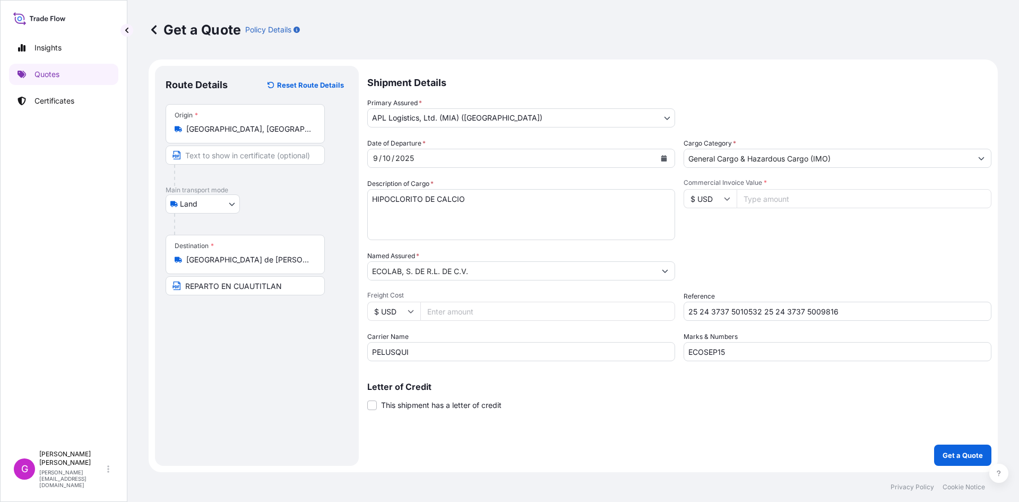
paste input "154772.48"
type input "154772.48"
click at [511, 309] on input "Freight Cost" at bounding box center [548, 311] width 255 height 19
paste input "1804.06"
type input "1804.06"
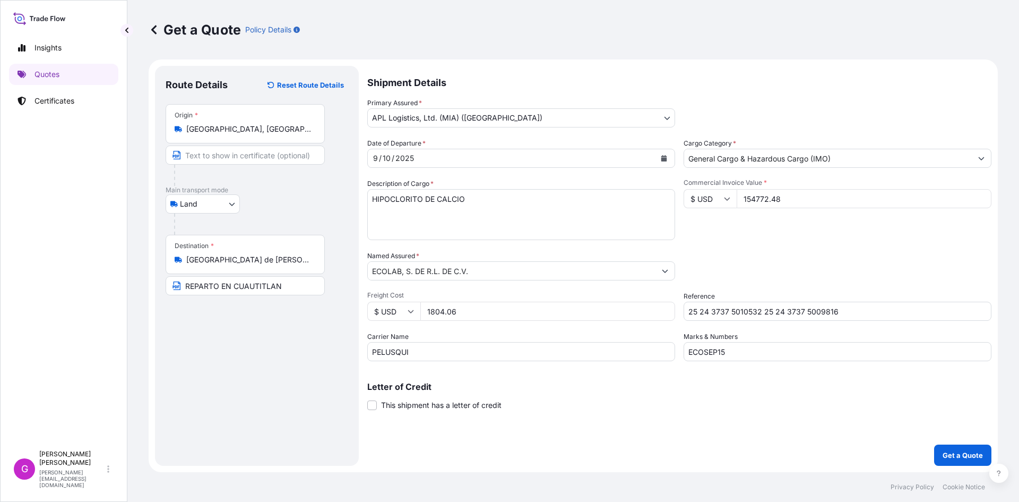
click at [759, 193] on input "154772.48" at bounding box center [864, 198] width 255 height 19
drag, startPoint x: 519, startPoint y: 197, endPoint x: 230, endPoint y: 187, distance: 289.5
click at [230, 187] on form "Route Details Reset Route Details Place of loading Road / Inland Road / Inland …" at bounding box center [574, 265] width 850 height 413
paste textarea "TRAMPAS ADHESIVAS"
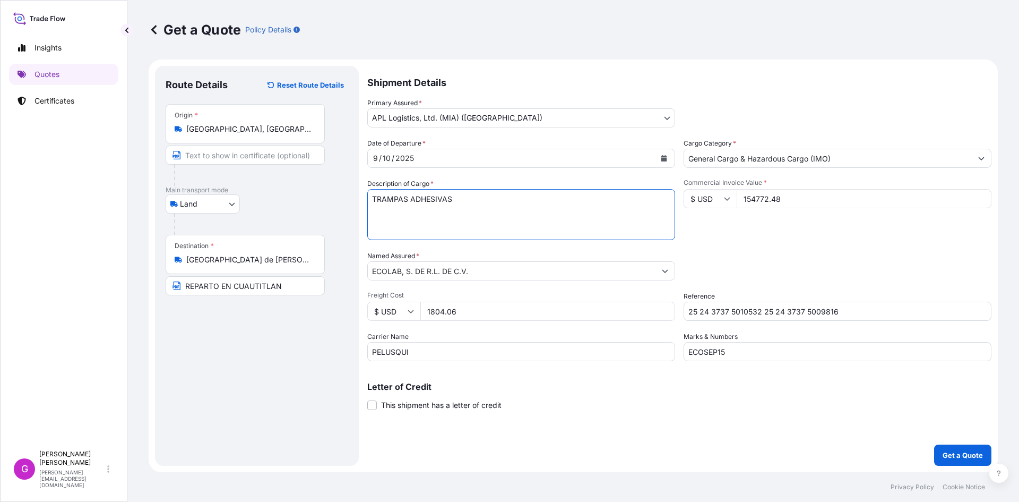
paste textarea "TRAMPAS CON ADHESIVOS"
paste textarea "TRAMPAS PARA RATON"
paste textarea "RATONERA DE ACERO"
paste textarea "AROMATIZADOR DE AMBIENTE"
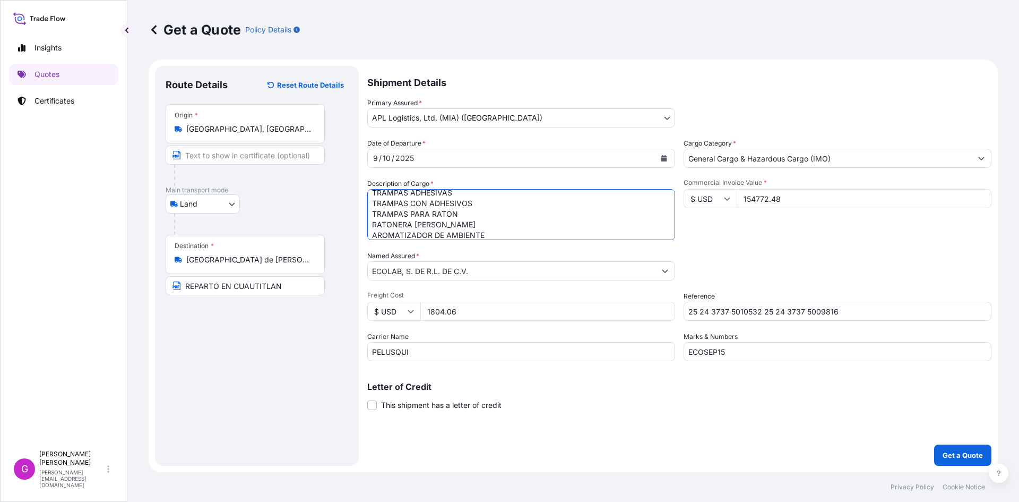
scroll to position [17, 0]
paste textarea "PREPARACION AROMATIZANTE"
paste textarea "MANUFACTURAS DE PLASTICO"
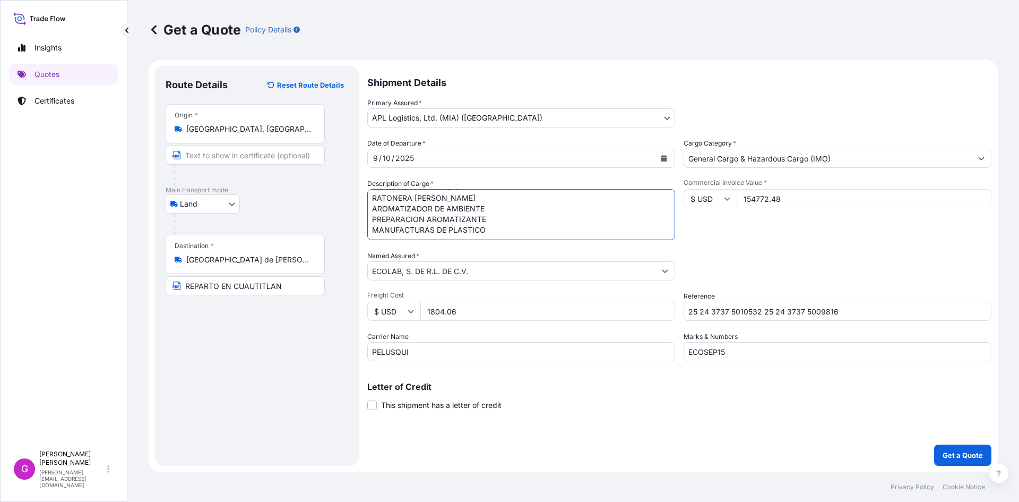
paste textarea "LAMINAS DE PLASTICO"
paste textarea "ARTICULO CONFECCIONADO"
paste textarea "AROMATIZADOR DE AMBIENTE"
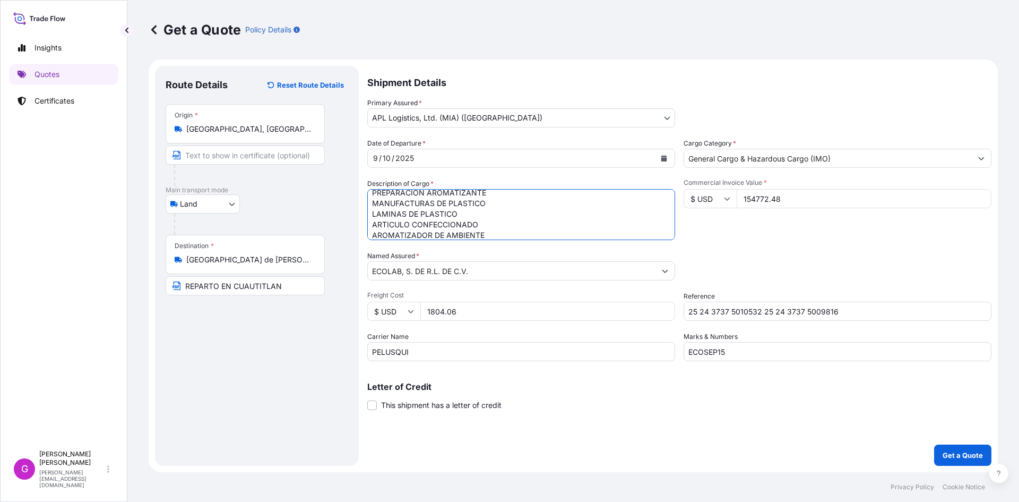
paste textarea "DOSIFICADOR CON ACCESORIOS"
click at [483, 235] on textarea "HIPOCLORITO DE CALCIO" at bounding box center [521, 214] width 308 height 51
click at [509, 235] on textarea "HIPOCLORITO DE CALCIO" at bounding box center [521, 214] width 308 height 51
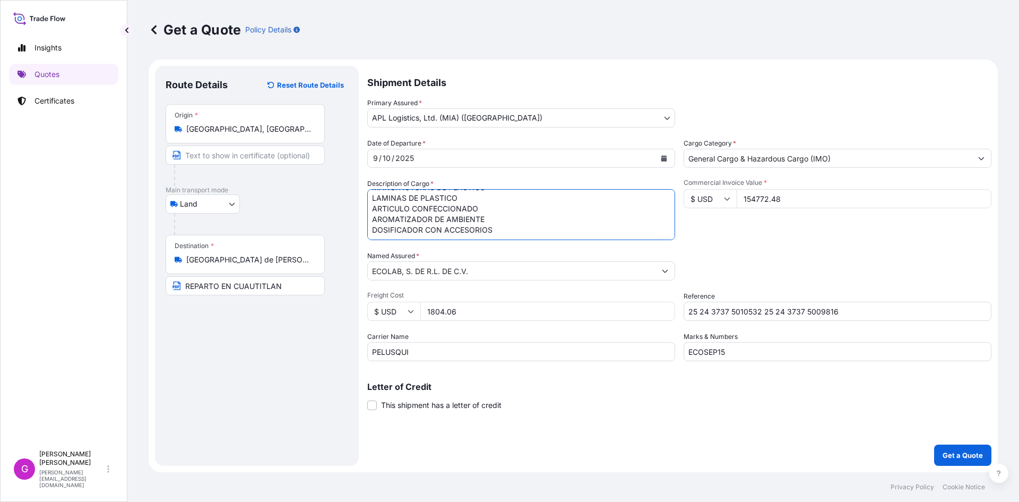
paste textarea "CALENTADORES DE AGUA"
paste textarea "TUBOS DE PLASTICO"
click at [464, 232] on textarea "HIPOCLORITO DE CALCIO" at bounding box center [521, 214] width 308 height 51
click at [465, 232] on textarea "HIPOCLORITO DE CALCIO" at bounding box center [521, 214] width 308 height 51
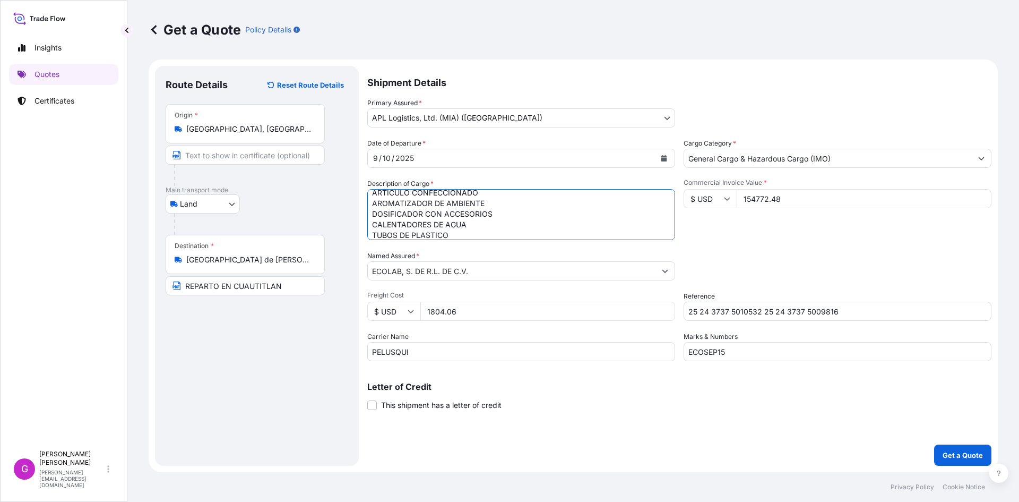
click at [449, 237] on textarea "HIPOCLORITO DE CALCIO" at bounding box center [521, 214] width 308 height 51
paste textarea "ACCESORIOS DE TUBERIA"
type textarea "TRAMPAS ADHESIVAS TRAMPAS CON ADHESIVOS TRAMPAS PARA RATON RATONERA DE ACERO AR…"
click at [960, 451] on p "Get a Quote" at bounding box center [963, 455] width 40 height 11
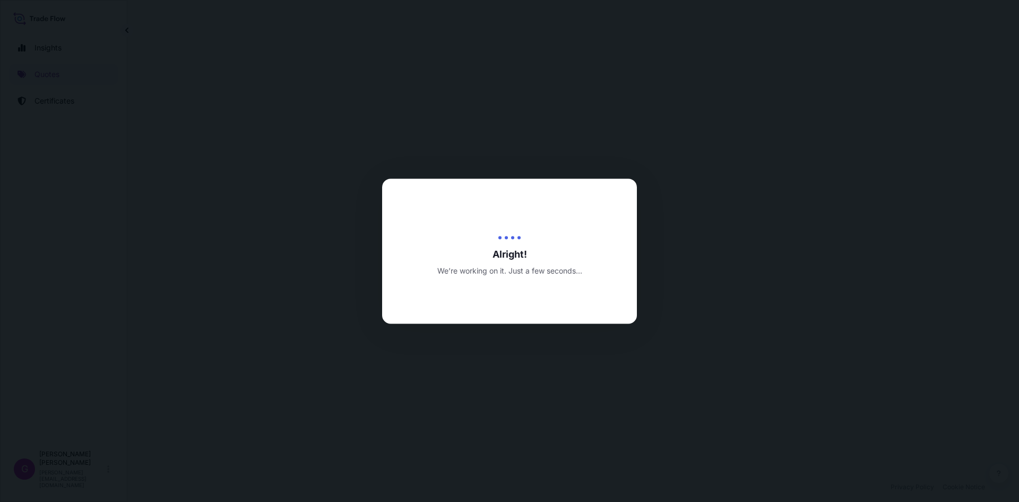
select select "Land"
select select "31870"
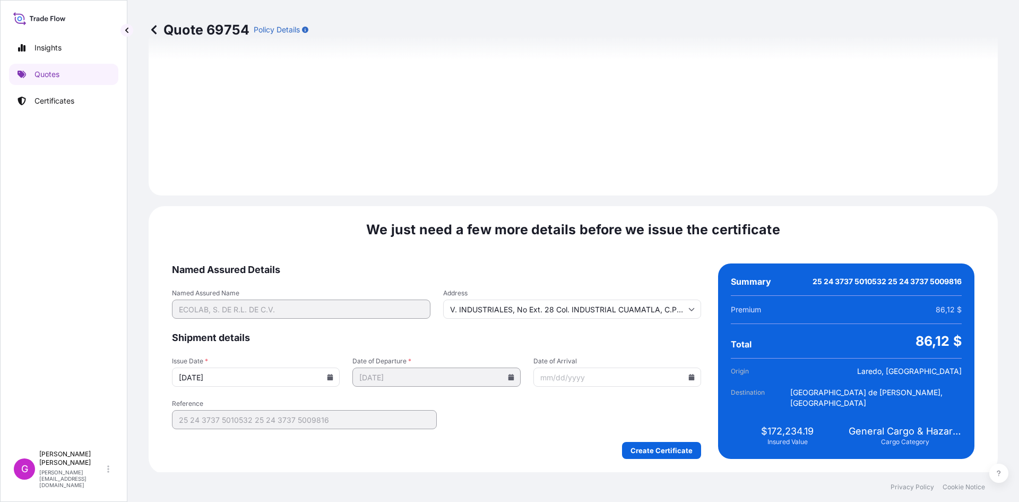
scroll to position [1267, 0]
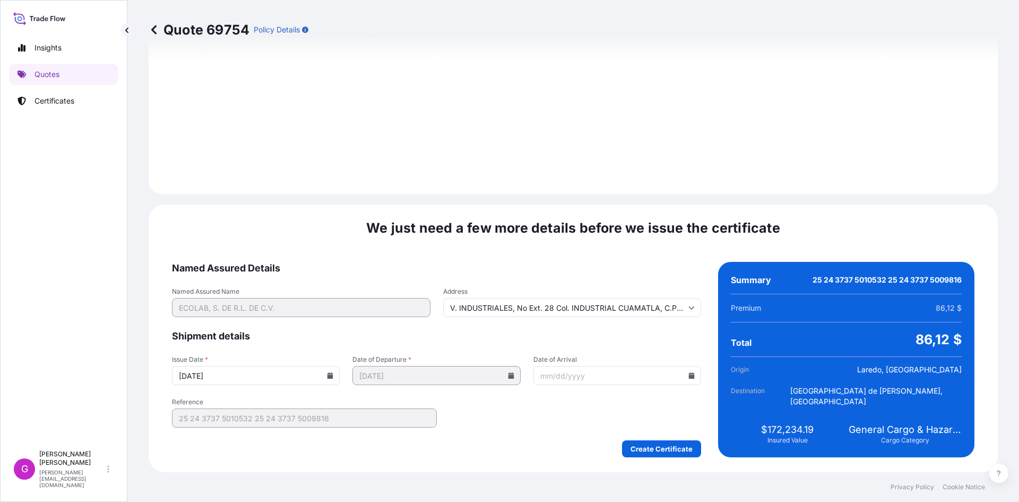
click at [689, 377] on icon at bounding box center [692, 375] width 6 height 6
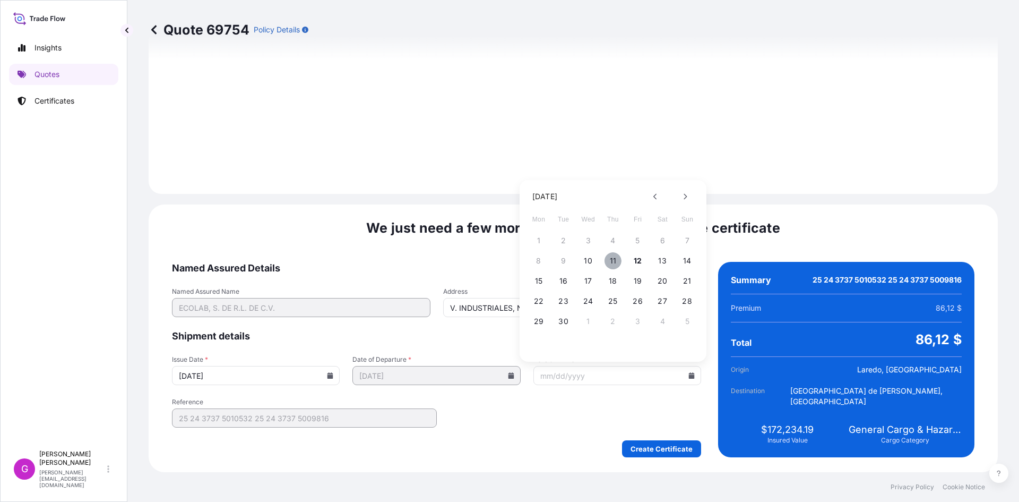
click at [613, 265] on button "11" at bounding box center [613, 260] width 17 height 17
type input "09/11/2025"
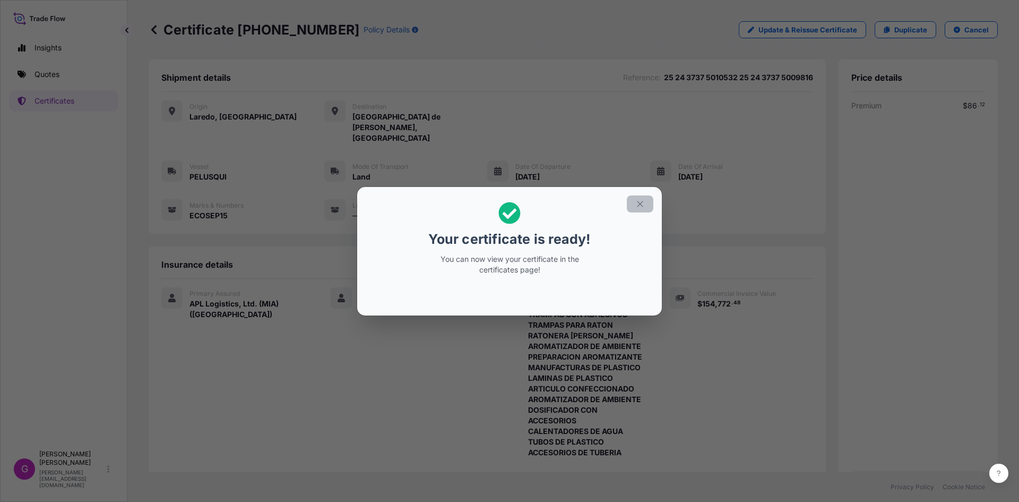
click at [646, 206] on button "button" at bounding box center [640, 203] width 27 height 17
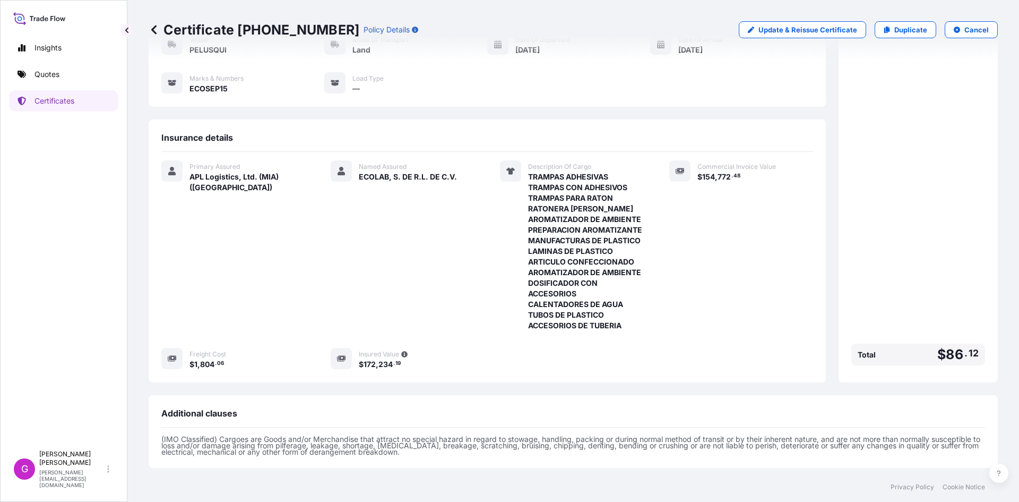
scroll to position [267, 0]
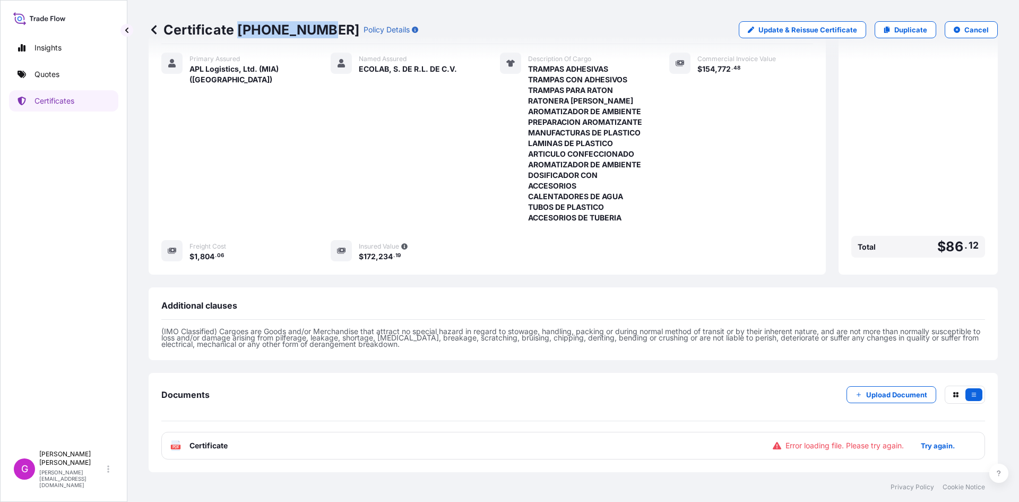
drag, startPoint x: 319, startPoint y: 30, endPoint x: 237, endPoint y: 32, distance: 81.3
click at [237, 32] on p "Certificate 31870-314-1" at bounding box center [254, 29] width 211 height 17
copy p "31870-314-1"
click at [921, 442] on p "Try again." at bounding box center [938, 445] width 34 height 11
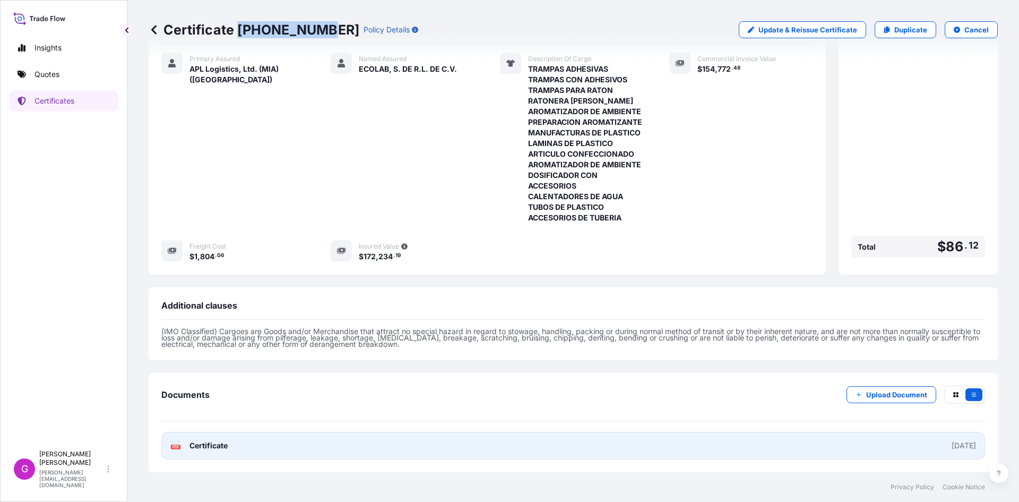
click at [262, 438] on link "PDF Certificate 2025-09-12" at bounding box center [573, 446] width 824 height 28
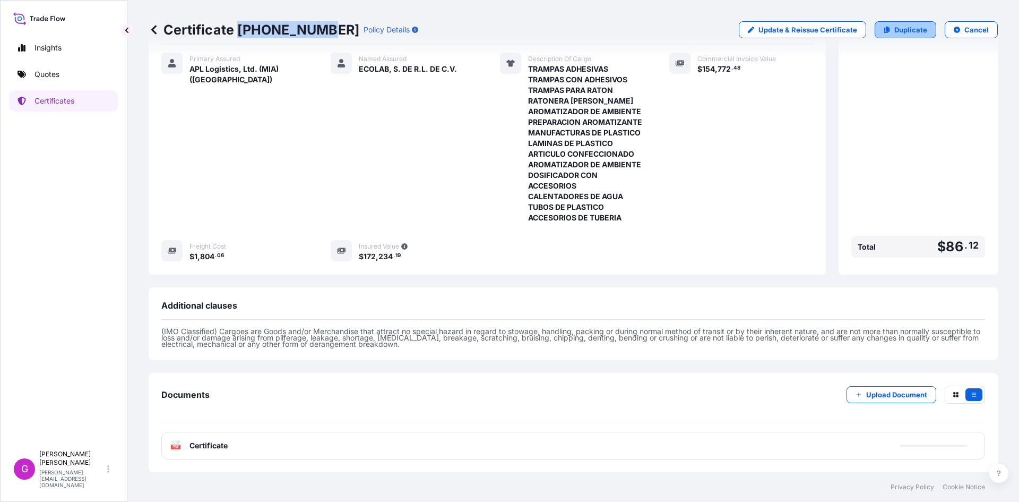
click at [896, 25] on p "Duplicate" at bounding box center [911, 29] width 33 height 11
select select "Land"
select select "31870"
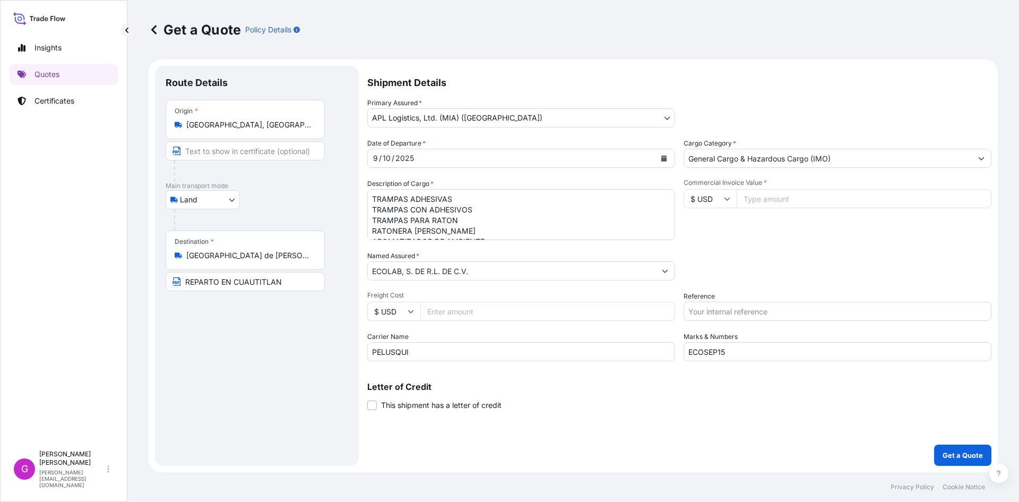
click at [221, 251] on input "Tultitlán de Mariano Escobedo, State of Mexico, Mexico" at bounding box center [248, 255] width 125 height 11
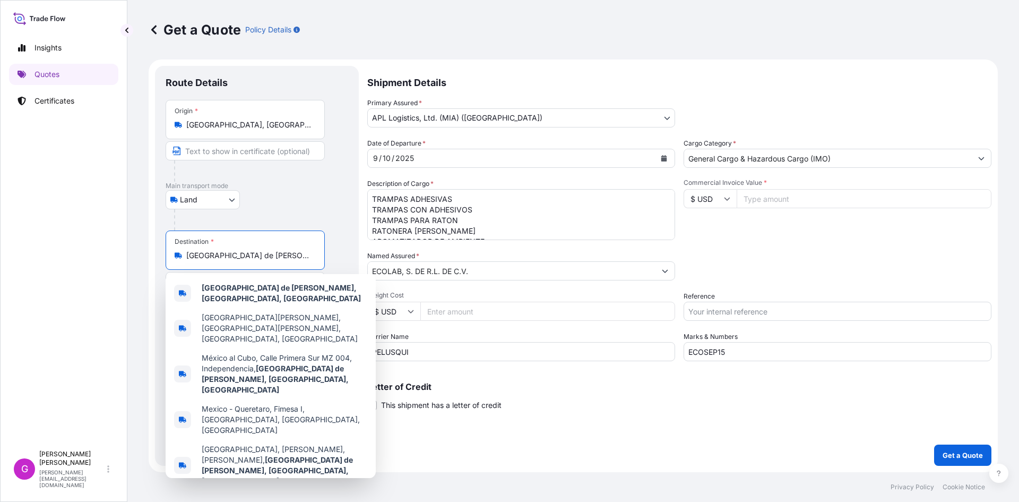
click at [221, 251] on input "Tultitlán de Mariano Escobedo, State of Mexico, Mexico" at bounding box center [248, 255] width 125 height 11
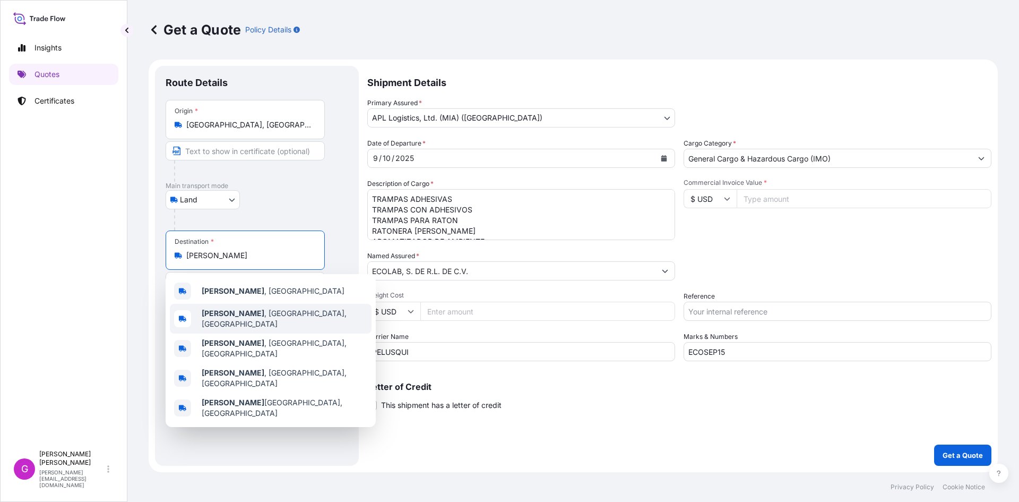
click at [240, 315] on span "Lerma , State of Mexico, Mexico" at bounding box center [285, 318] width 166 height 21
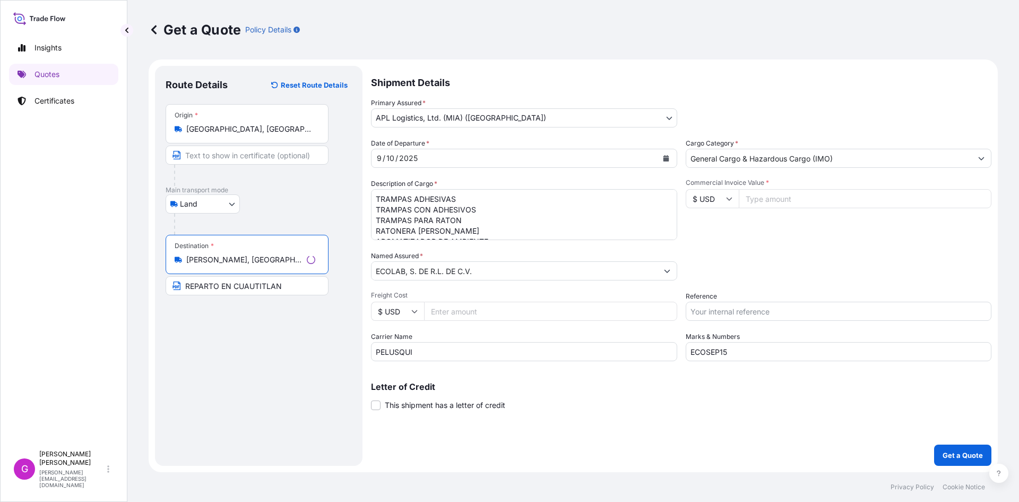
type input "Lerma, State of Mexico, Mexico"
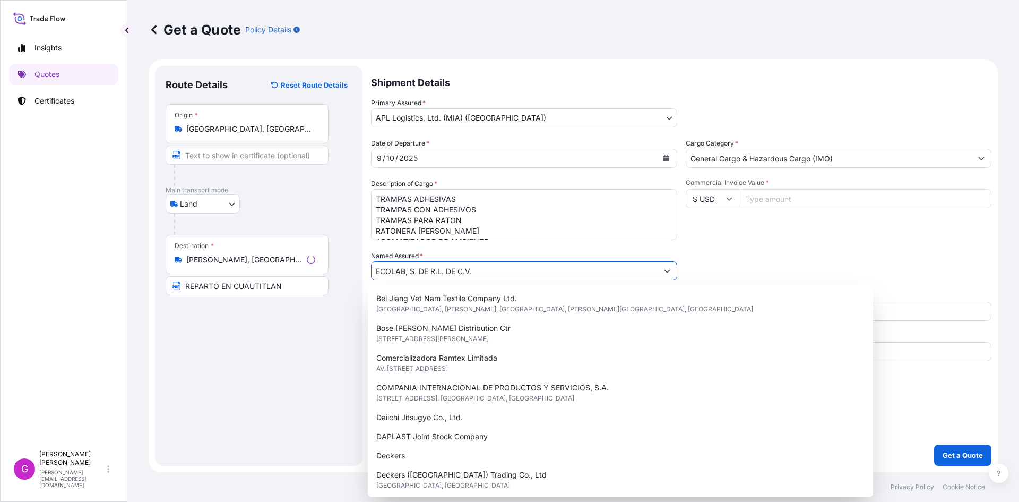
click at [454, 273] on input "ECOLAB, S. DE R.L. DE C.V." at bounding box center [515, 270] width 286 height 19
click at [454, 273] on input "ECOLAB, S. DE R.L. DE C.V." at bounding box center [512, 270] width 288 height 19
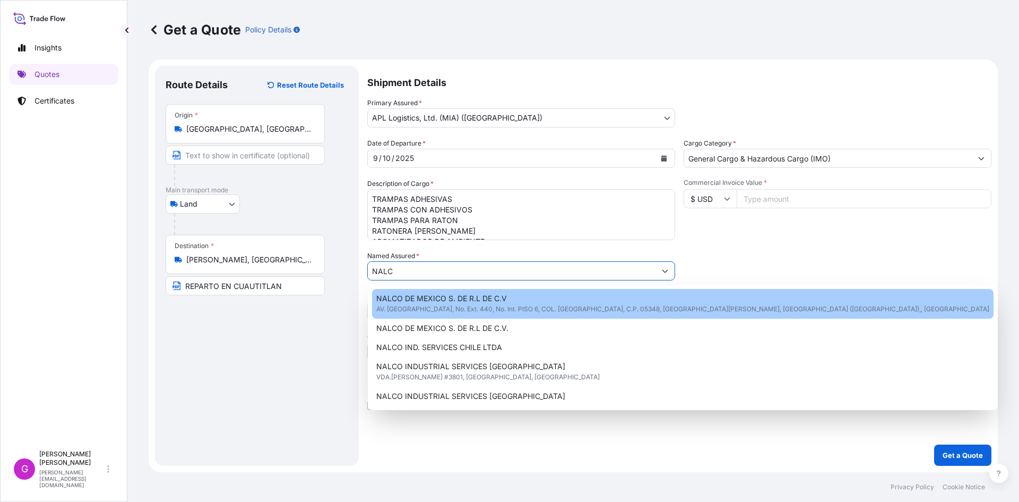
click at [476, 301] on span "NALCO DE MEXICO S. DE R.L DE C.V" at bounding box center [441, 298] width 131 height 11
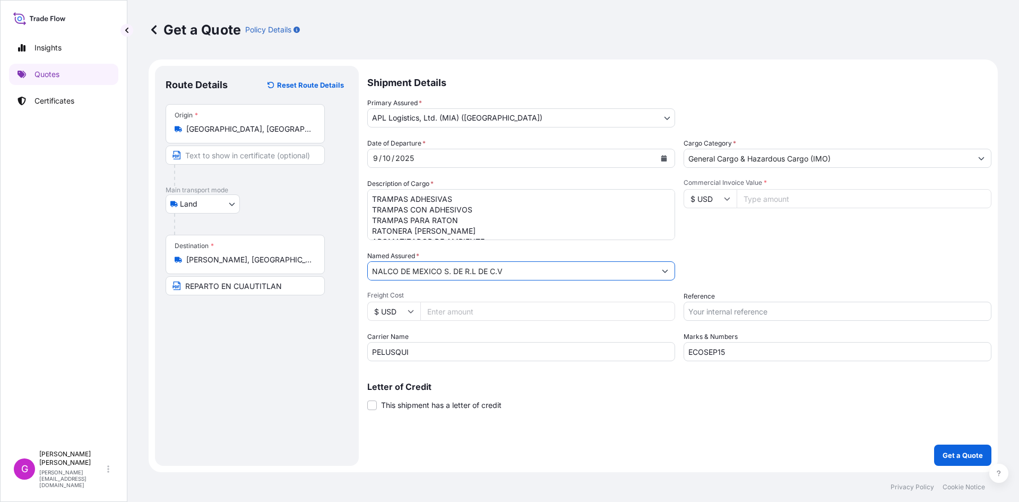
type input "NALCO DE MEXICO S. DE R.L DE C.V"
drag, startPoint x: 430, startPoint y: 350, endPoint x: 273, endPoint y: 351, distance: 156.6
click at [273, 351] on form "Route Details Reset Route Details Place of loading Road / Inland Road / Inland …" at bounding box center [574, 265] width 850 height 413
type input "XPRESS"
drag, startPoint x: 773, startPoint y: 350, endPoint x: 563, endPoint y: 342, distance: 209.4
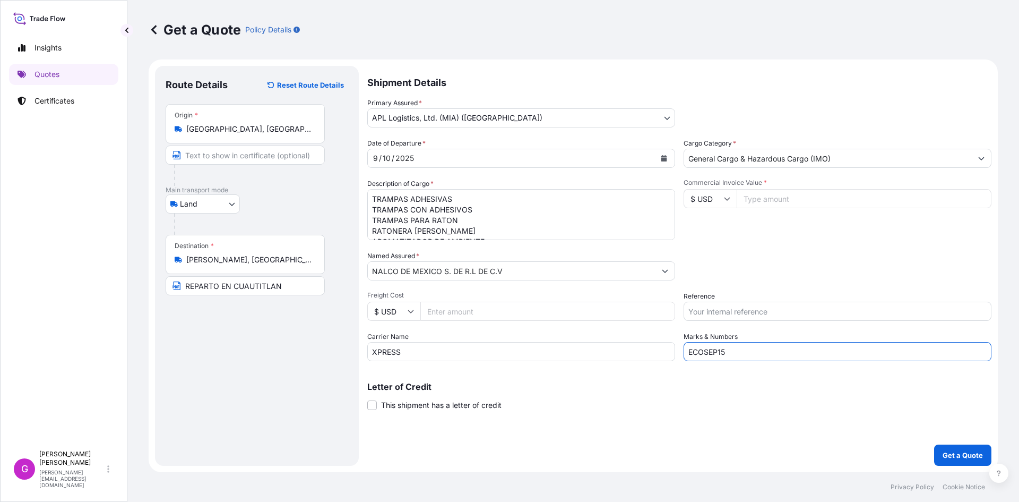
click at [563, 342] on div "Date of Departure * 9 / 10 / 2025 Cargo Category * General Cargo & Hazardous Ca…" at bounding box center [679, 249] width 624 height 223
paste input "7"
type input "ECOSEP17"
click at [767, 197] on input "Commercial Invoice Value *" at bounding box center [864, 198] width 255 height 19
paste input "144859.13"
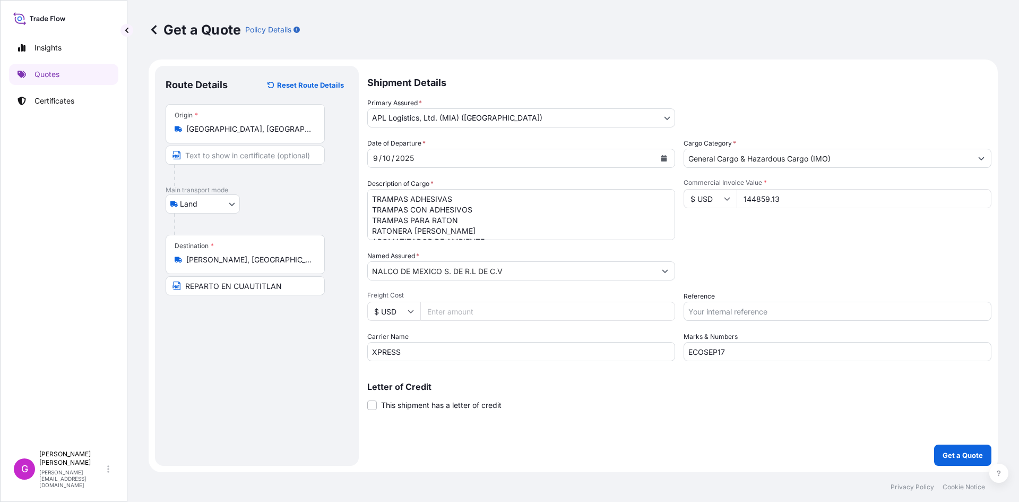
type input "144859.13"
click at [744, 312] on input "Reference" at bounding box center [838, 311] width 308 height 19
paste input "25 24 3737 5010694"
type input "25 24 3737 5010694"
click at [486, 315] on input "Freight Cost" at bounding box center [548, 311] width 255 height 19
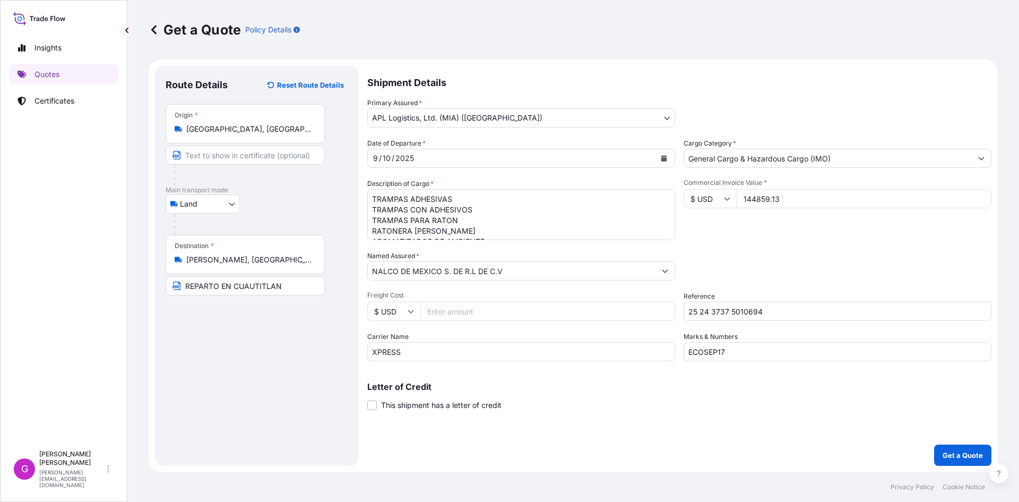
paste input "1804.06"
type input "1804.06"
click at [659, 155] on button "Calendar" at bounding box center [664, 158] width 17 height 17
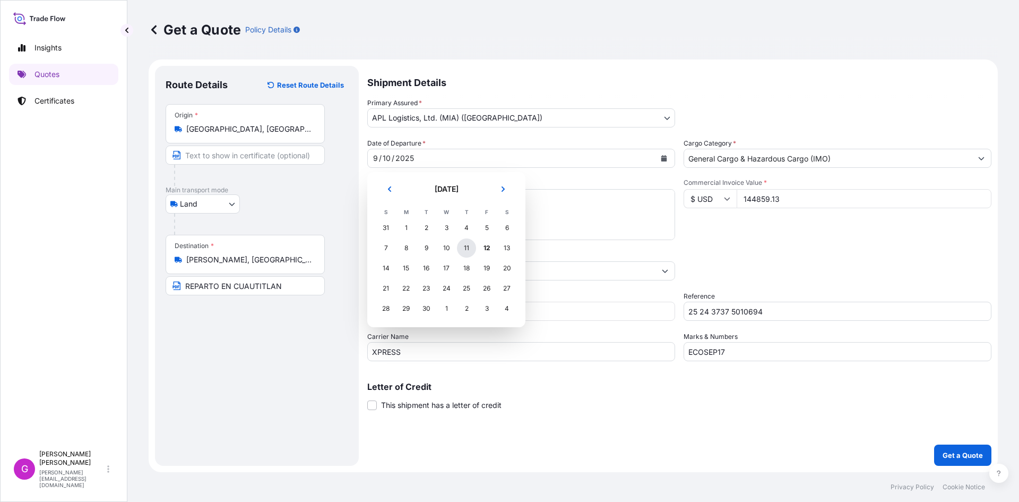
click at [473, 252] on div "11" at bounding box center [466, 247] width 19 height 19
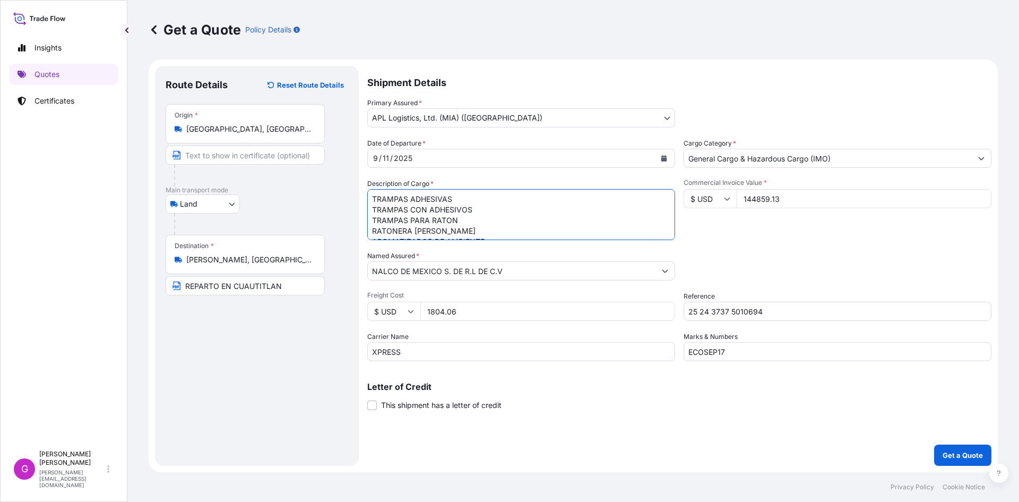
scroll to position [118, 0]
drag, startPoint x: 372, startPoint y: 199, endPoint x: 726, endPoint y: 277, distance: 362.3
click at [726, 277] on div "Date of Departure * 9 / 11 / 2025 Cargo Category * General Cargo & Hazardous Ca…" at bounding box center [679, 249] width 624 height 223
paste textarea "REACTIVOS"
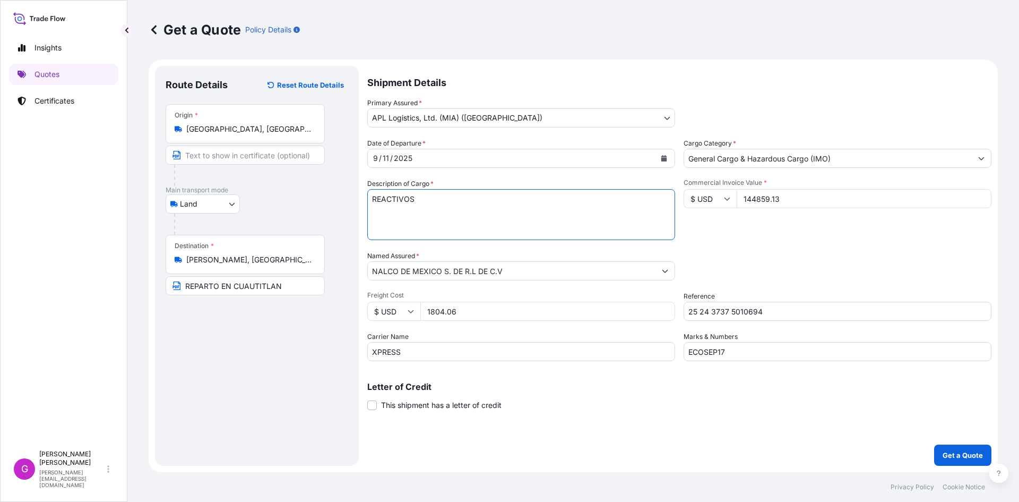
paste textarea "TOTE DE PLASTICO REFORZADO CON METAL"
paste textarea "CONTROLADOR"
paste textarea "COPOLIMEROS"
paste textarea "APRESTOS Y PRODUCTOS DE ACABADO DE LOS TIPOS UTILIZADOS EN LA INDUSTRIA DEL PAP…"
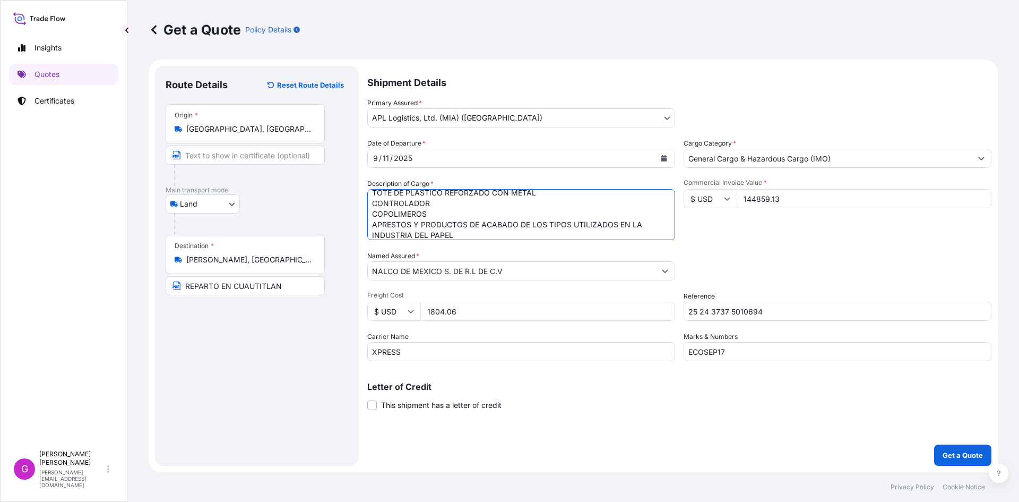
scroll to position [28, 0]
paste textarea "APARATO DE FILTRACION CON ACCESORIOS PARA SU INSTALACION"
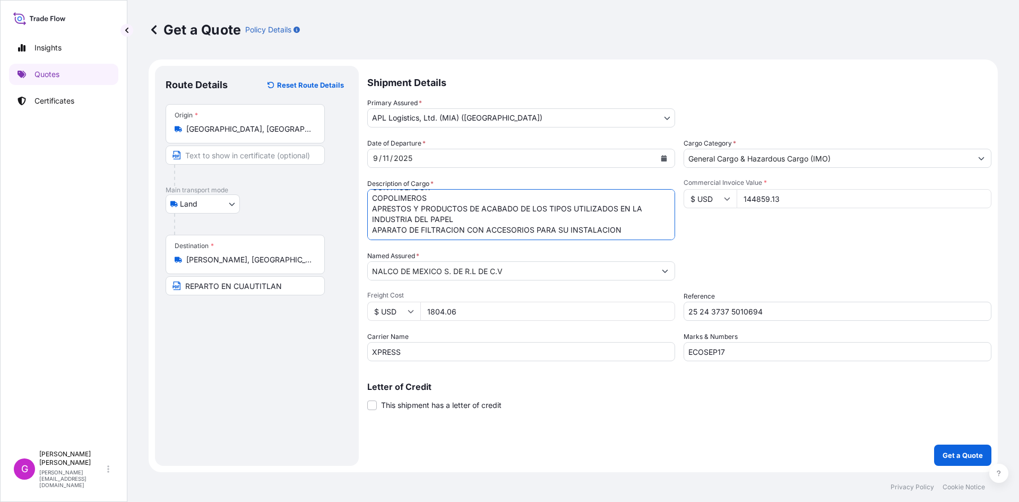
paste textarea "APARATOS DE ANALISIS"
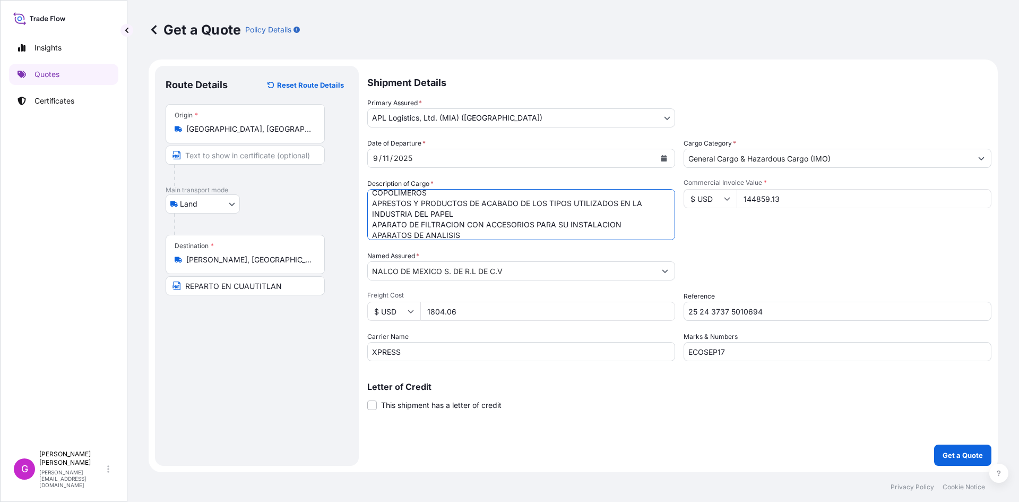
type textarea "REACTIVOS TOTE DE PLASTICO REFORZADO CON METAL CONTROLADOR COPOLIMEROS APRESTOS…"
click at [770, 195] on input "144859.13" at bounding box center [864, 198] width 255 height 19
click at [959, 450] on p "Get a Quote" at bounding box center [963, 455] width 40 height 11
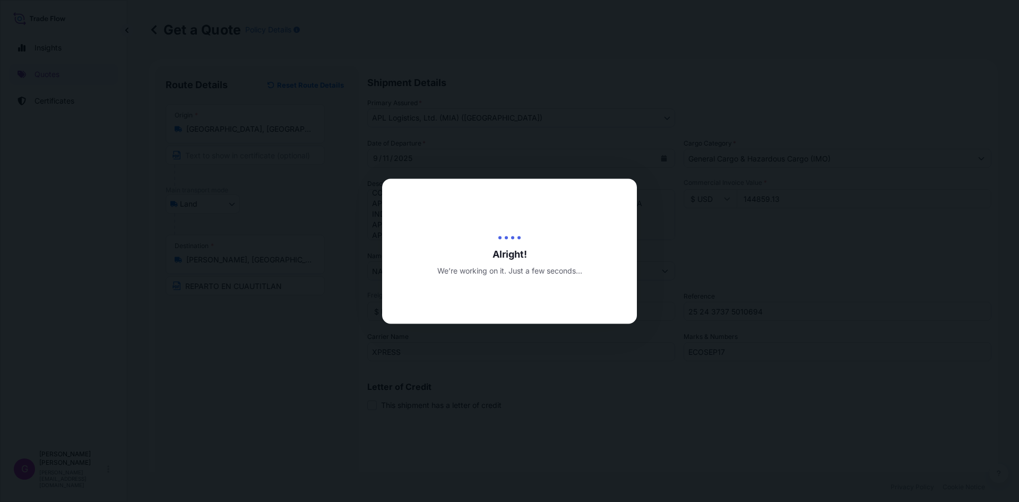
type input "09/12/2025"
select select "Land"
select select "31870"
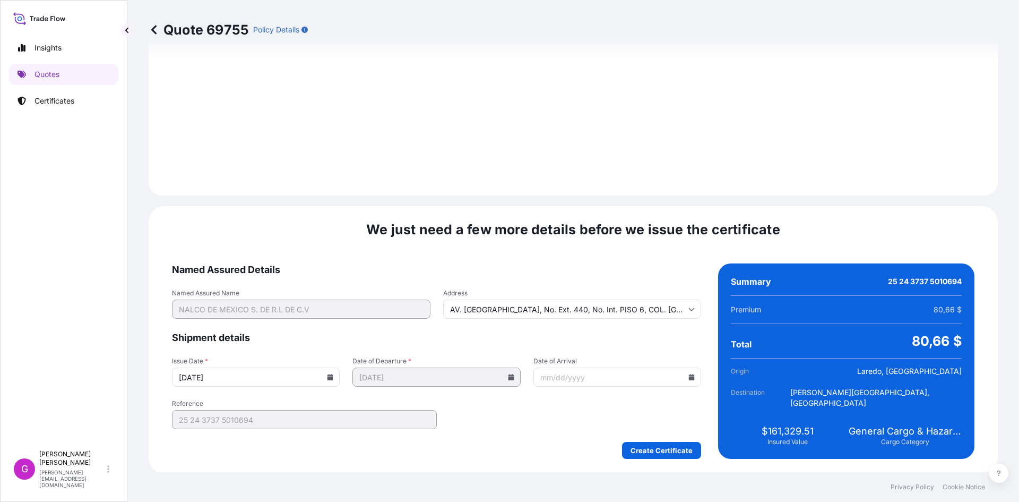
scroll to position [1267, 0]
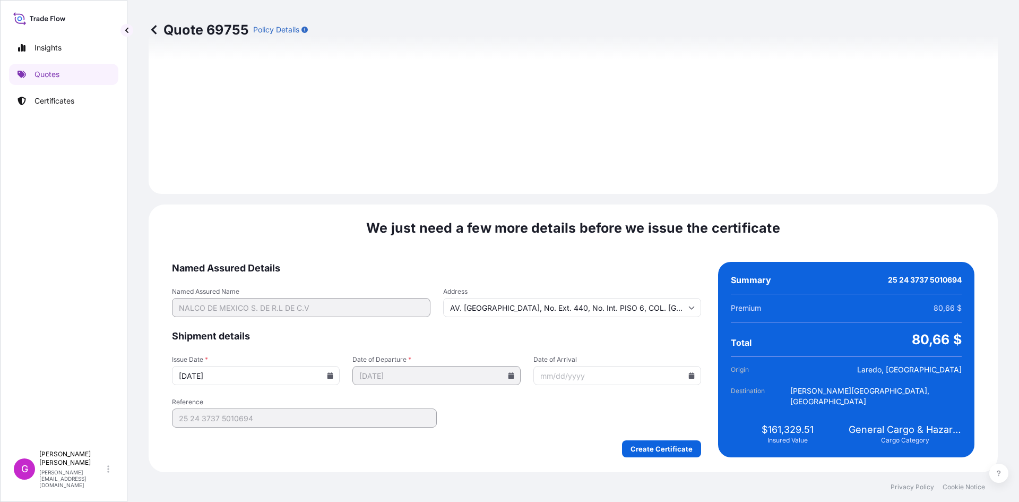
click at [689, 376] on icon at bounding box center [692, 375] width 6 height 6
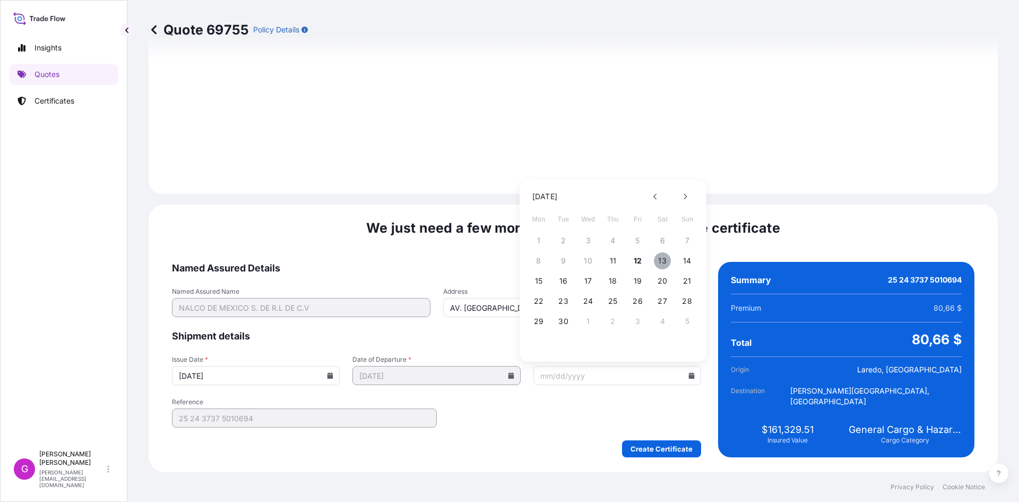
click at [657, 258] on button "13" at bounding box center [662, 260] width 17 height 17
type input "09/13/2025"
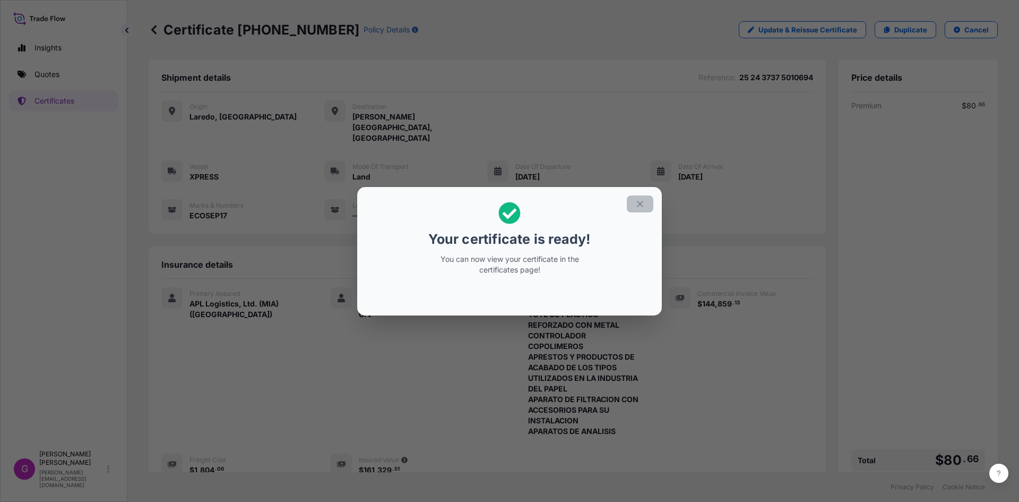
click at [636, 198] on button "button" at bounding box center [640, 203] width 27 height 17
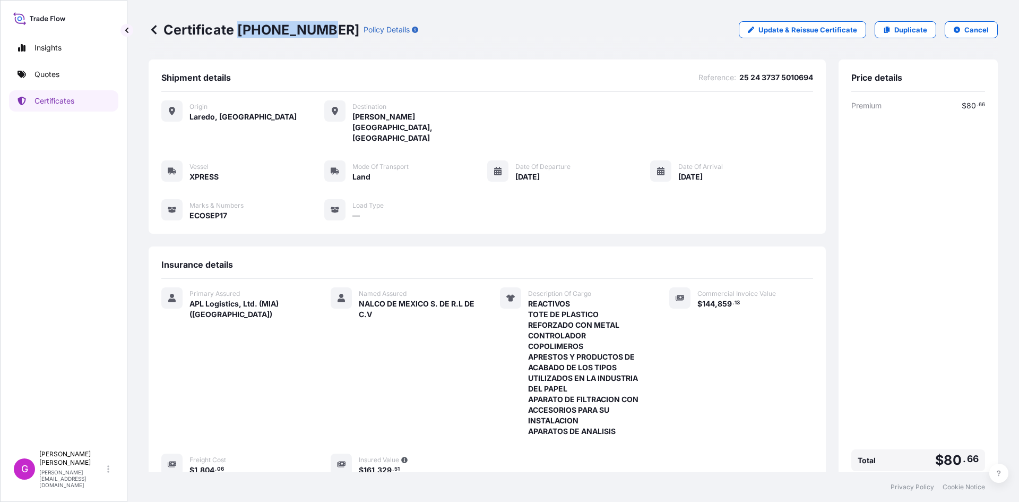
drag, startPoint x: 317, startPoint y: 27, endPoint x: 240, endPoint y: 28, distance: 77.0
click at [240, 28] on p "Certificate 31870-315-1" at bounding box center [254, 29] width 211 height 17
copy p "31870-315-1"
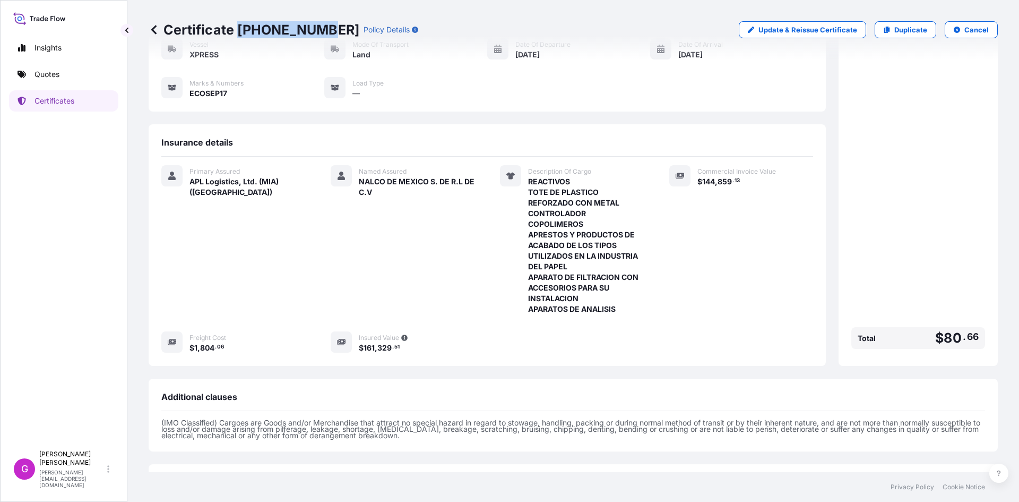
scroll to position [192, 0]
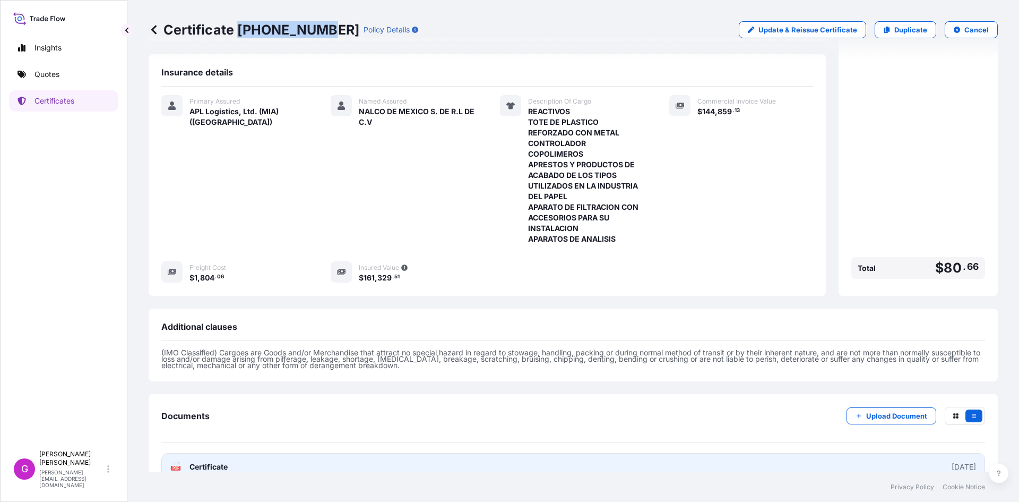
click at [254, 453] on link "PDF Certificate 2025-09-12" at bounding box center [573, 467] width 824 height 28
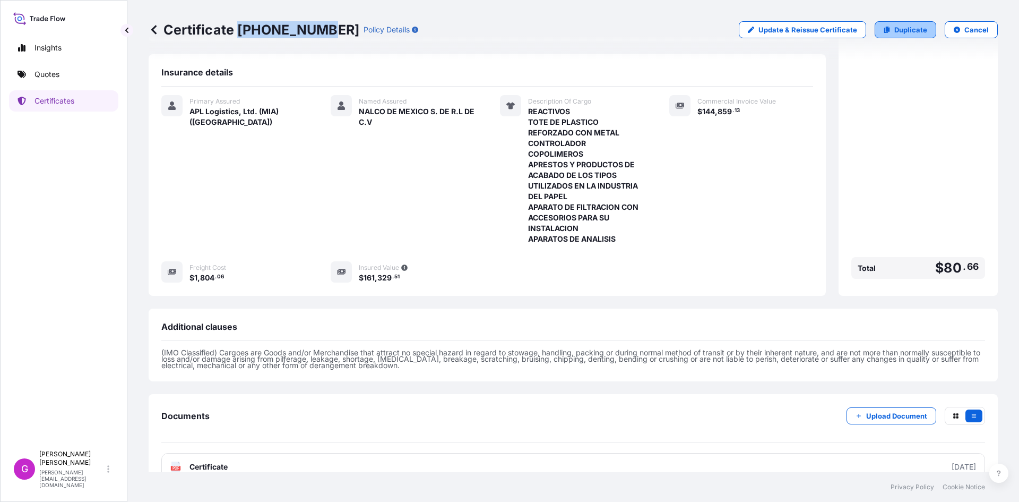
click at [901, 34] on p "Duplicate" at bounding box center [911, 29] width 33 height 11
select select "Land"
select select "31870"
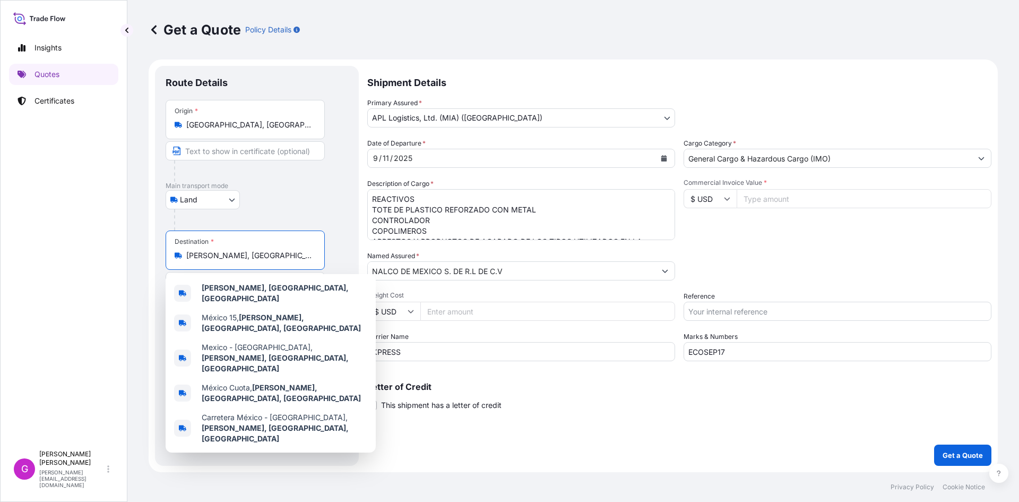
click at [237, 260] on input "Lerma de Villada, State of Mexico, Mexico" at bounding box center [248, 255] width 125 height 11
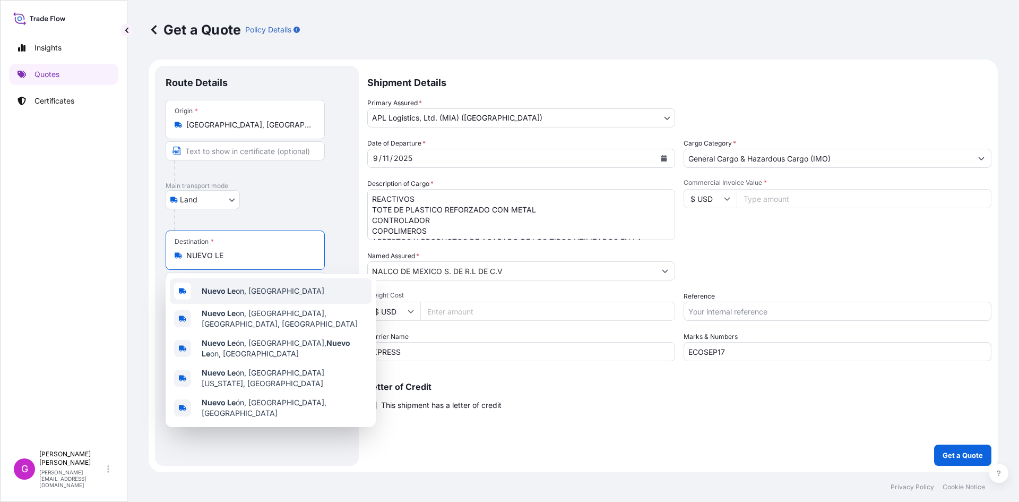
click at [235, 286] on b "Nuevo Le" at bounding box center [219, 290] width 34 height 9
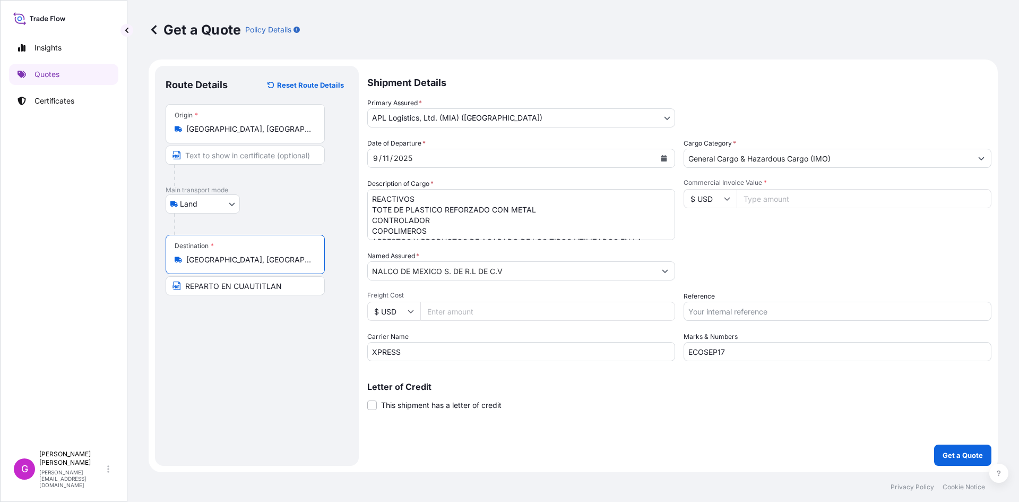
drag, startPoint x: 212, startPoint y: 265, endPoint x: 47, endPoint y: 265, distance: 165.7
click at [47, 265] on div "Insights Quotes Certificates G Gerardo Recio gerardo_recio@apllogistics.com Get…" at bounding box center [509, 251] width 1019 height 502
type input "Nuevo Leon, Mexico"
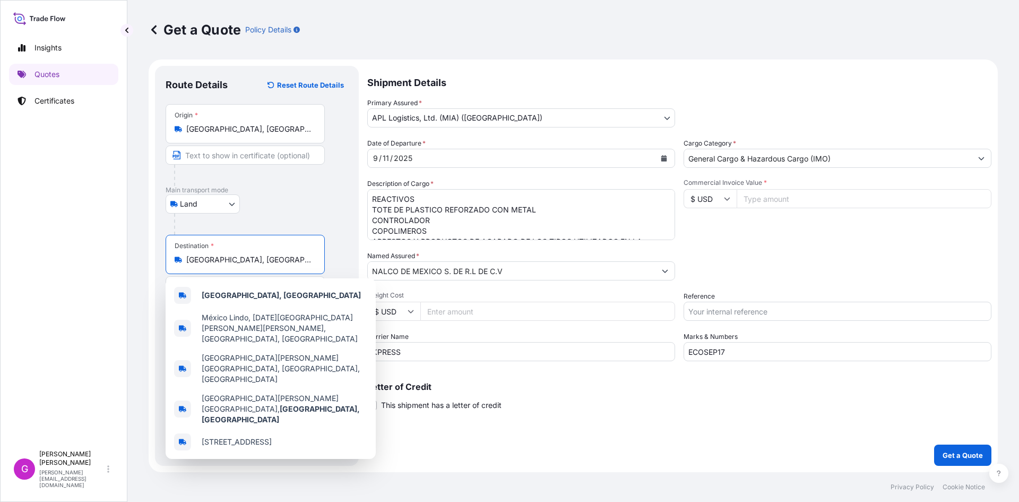
click at [663, 159] on icon "Calendar" at bounding box center [665, 158] width 6 height 6
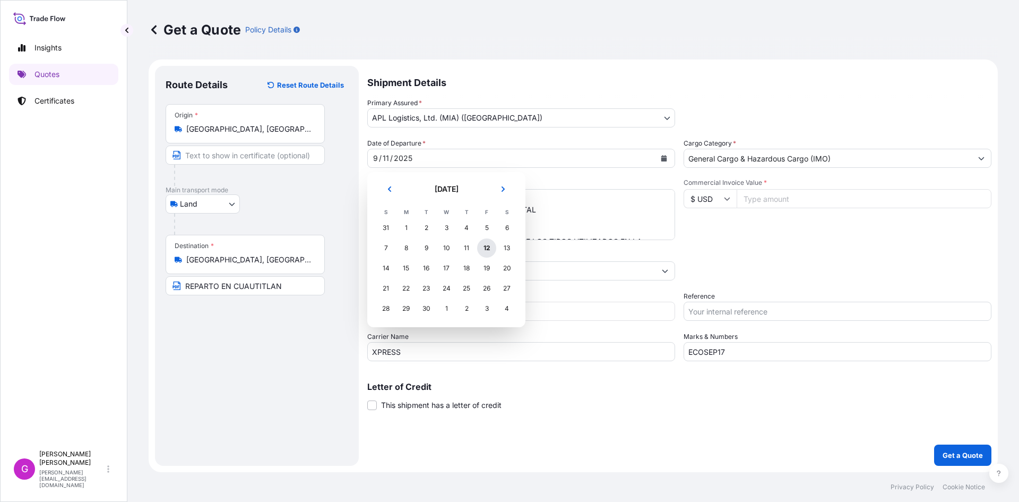
click at [488, 245] on div "12" at bounding box center [486, 247] width 19 height 19
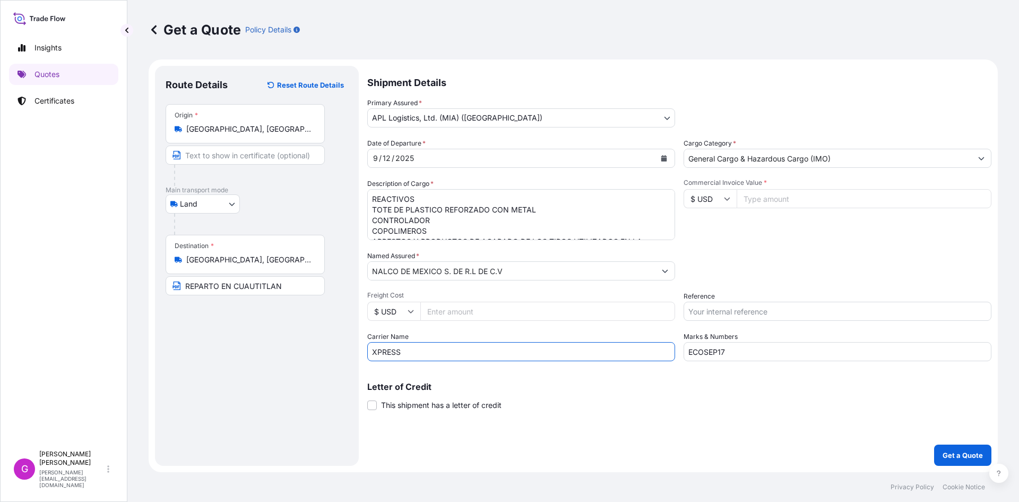
drag, startPoint x: 428, startPoint y: 347, endPoint x: 287, endPoint y: 313, distance: 145.3
click at [282, 341] on form "Route Details Reset Route Details Place of loading Road / Inland Road / Inland …" at bounding box center [574, 265] width 850 height 413
type input "XCF"
click at [795, 355] on input "ECOSEP17" at bounding box center [838, 351] width 308 height 19
drag, startPoint x: 773, startPoint y: 355, endPoint x: 579, endPoint y: 356, distance: 194.3
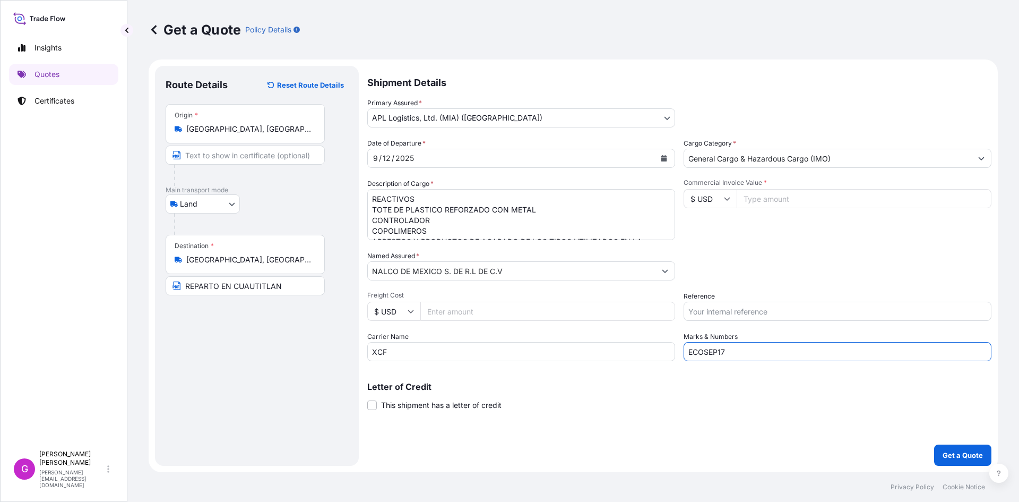
click at [579, 356] on div "Date of Departure * 9 / 12 / 2025 Cargo Category * General Cargo & Hazardous Ca…" at bounding box center [679, 249] width 624 height 223
paste input "8"
type input "ECOSEP18"
click at [782, 193] on input "Commercial Invoice Value *" at bounding box center [864, 198] width 255 height 19
paste input "63799.51"
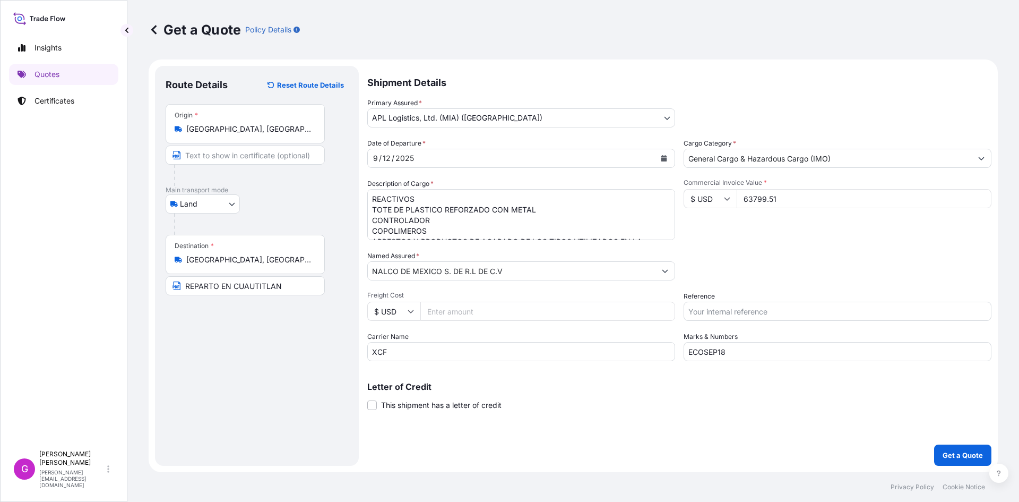
type input "63799.51"
click at [779, 314] on input "Reference" at bounding box center [838, 311] width 308 height 19
paste input "25 24 3737 5010678"
type input "25 24 3737 5010678"
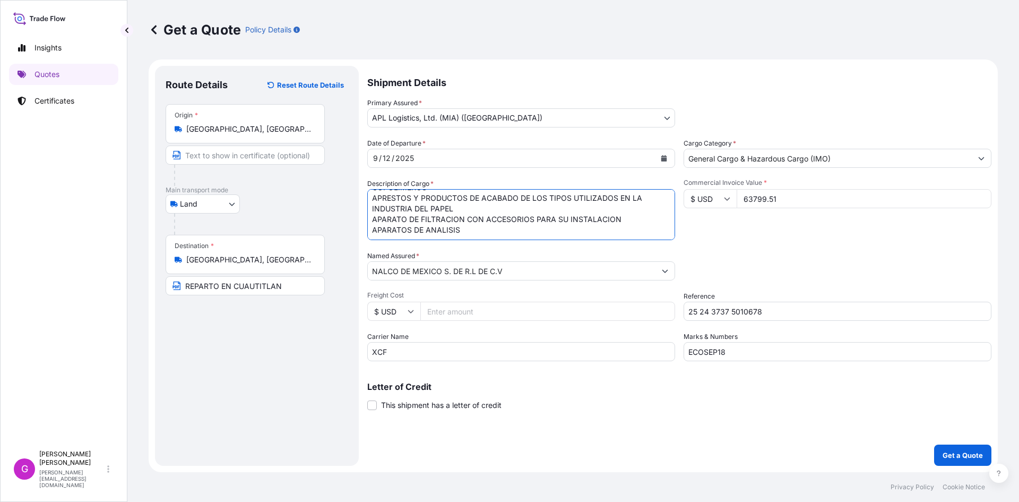
drag, startPoint x: 375, startPoint y: 194, endPoint x: 713, endPoint y: 252, distance: 343.2
click at [713, 252] on div "Date of Departure * 9 / 12 / 2025 Cargo Category * General Cargo & Hazardous Ca…" at bounding box center [679, 249] width 624 height 223
type textarea "R"
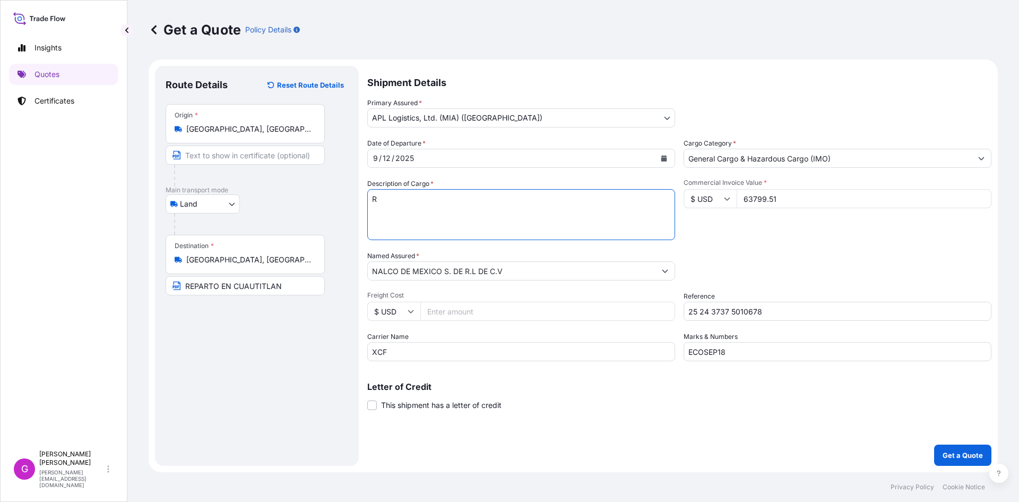
scroll to position [0, 0]
click at [447, 310] on input "Freight Cost" at bounding box center [548, 311] width 255 height 19
paste input "937.50"
type input "937.50"
click at [458, 221] on textarea "REACTIVOS TOTE DE PLASTICO REFORZADO CON METAL CONTROLADOR COPOLIMEROS APRESTOS…" at bounding box center [521, 214] width 308 height 51
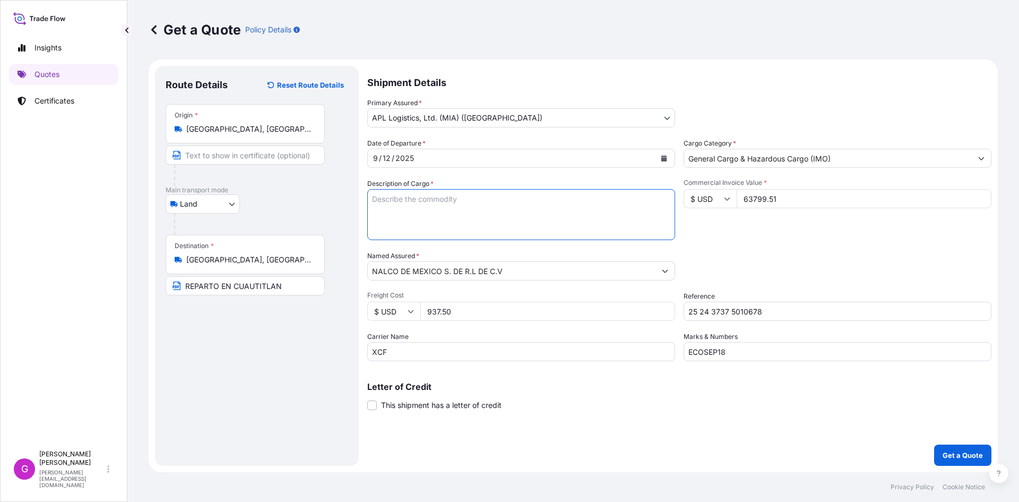
paste textarea "OXIPRO Q4.0 (EQUIPO PARA CONTROL Y REGULACION)"
type textarea "OXIPRO Q4.0 (EQUIPO PARA CONTROL Y REGULACION)"
click at [958, 450] on p "Get a Quote" at bounding box center [963, 455] width 40 height 11
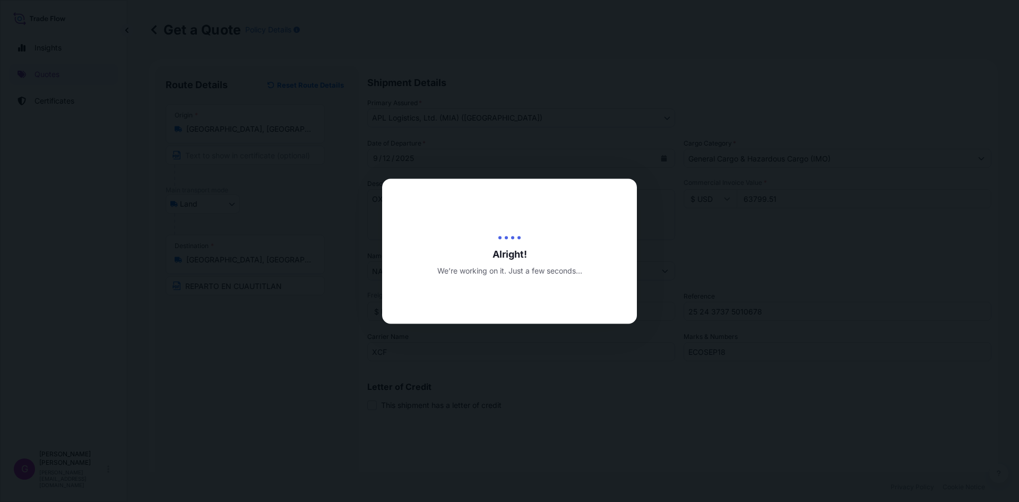
type input "09/12/2025"
select select "Land"
select select "31870"
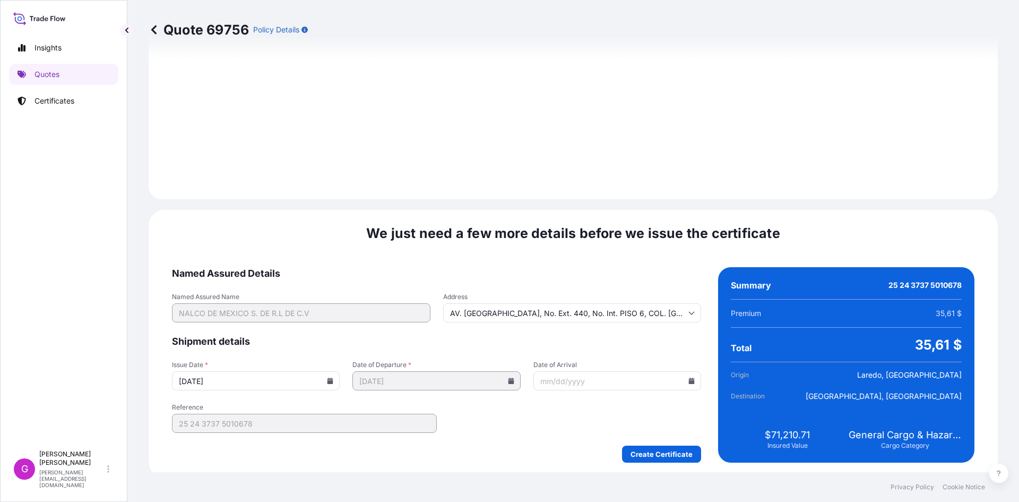
scroll to position [1267, 0]
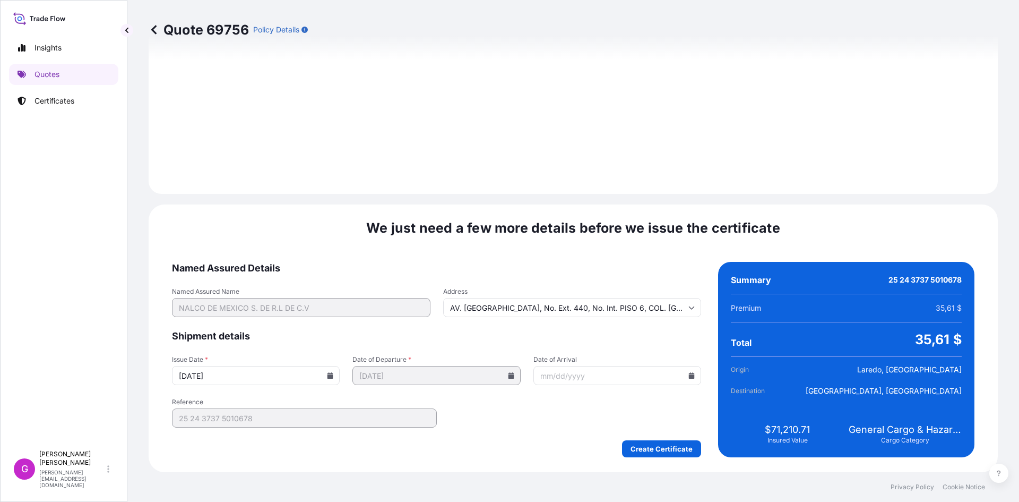
click at [689, 372] on icon at bounding box center [692, 375] width 6 height 6
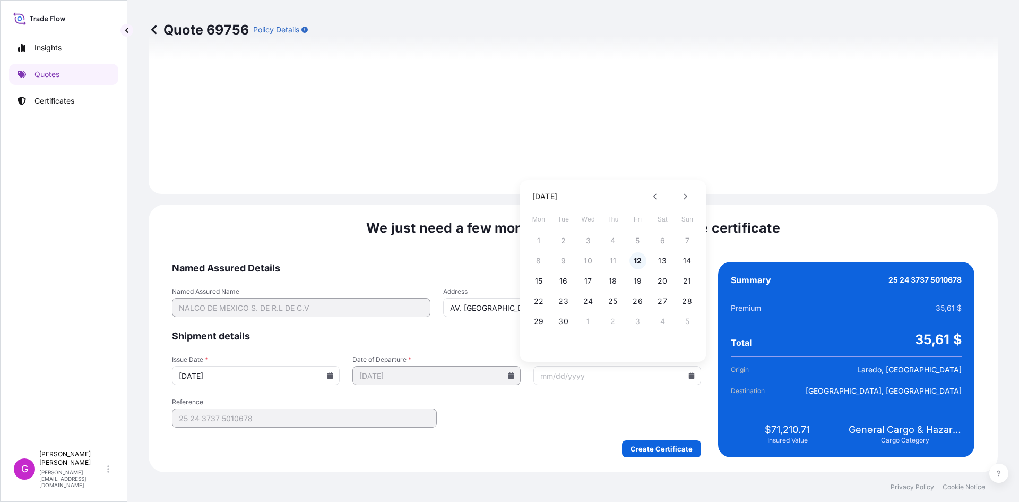
click at [636, 262] on button "12" at bounding box center [638, 260] width 17 height 17
type input "09/12/2025"
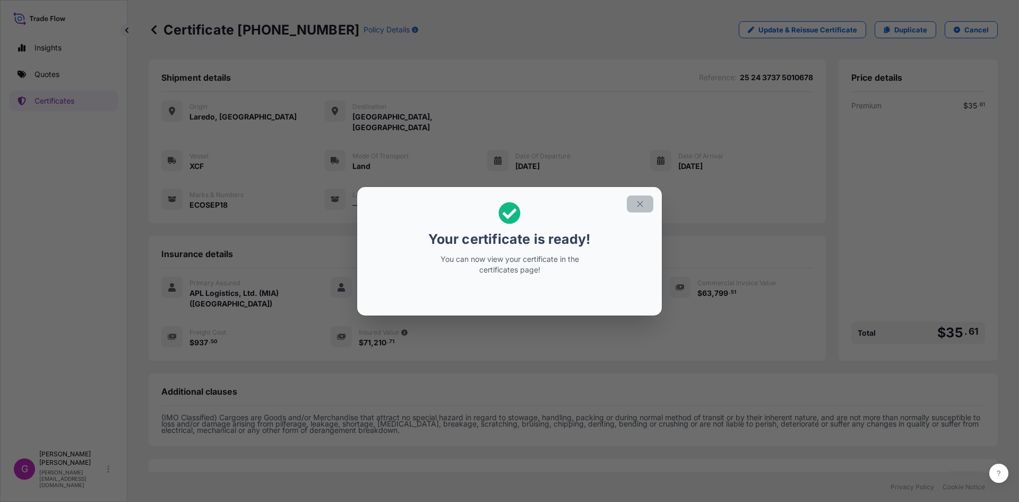
click at [642, 210] on button "button" at bounding box center [640, 203] width 27 height 17
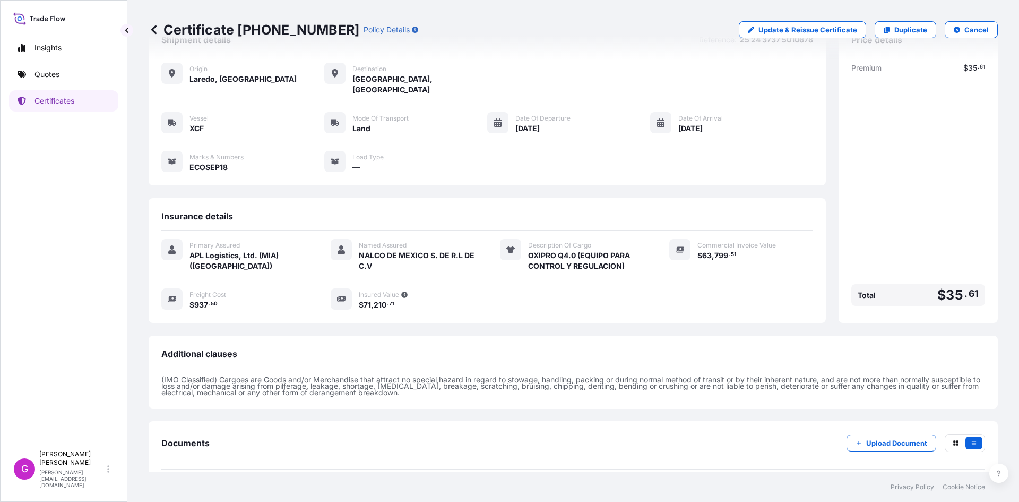
scroll to position [75, 0]
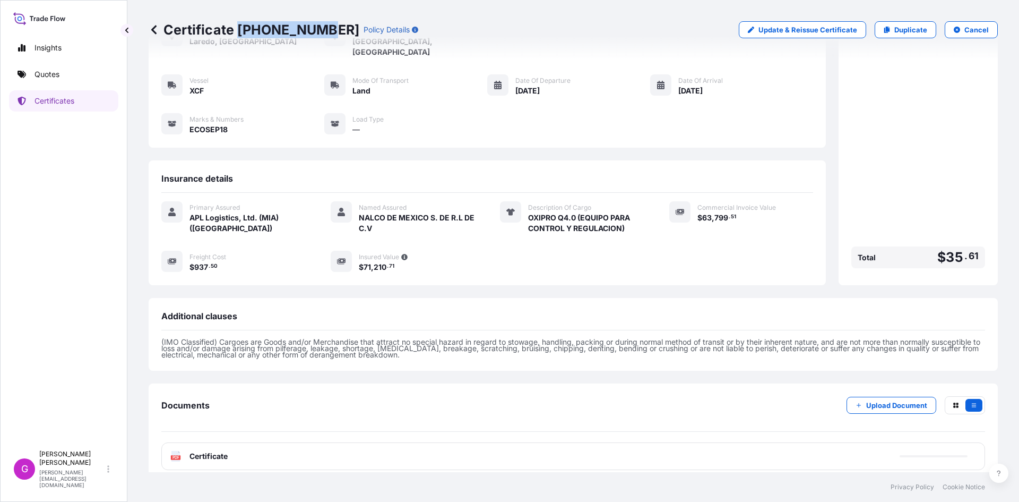
drag, startPoint x: 318, startPoint y: 28, endPoint x: 238, endPoint y: 33, distance: 79.3
click at [238, 33] on p "Certificate 31870-316-1" at bounding box center [254, 29] width 211 height 17
copy p "31870-316-1"
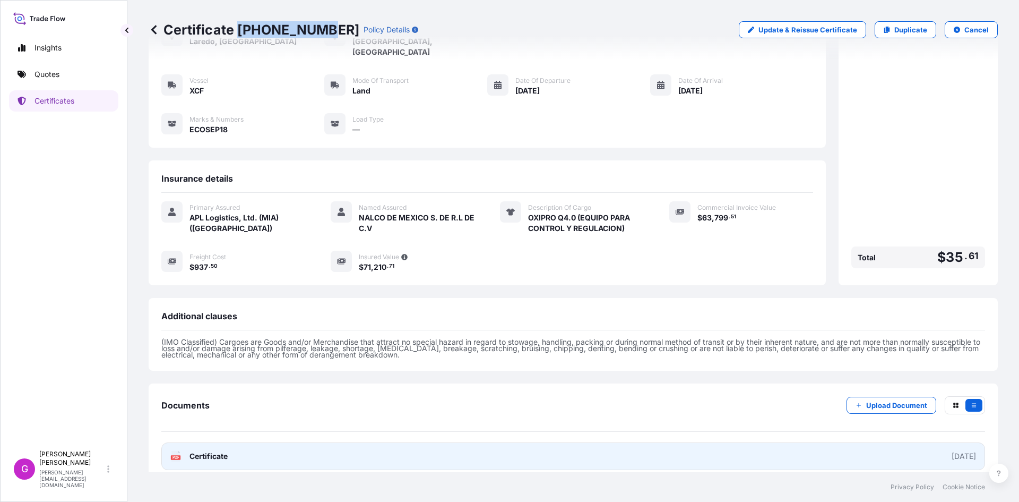
click at [258, 449] on link "PDF Certificate 2025-09-12" at bounding box center [573, 456] width 824 height 28
